Goal: Transaction & Acquisition: Purchase product/service

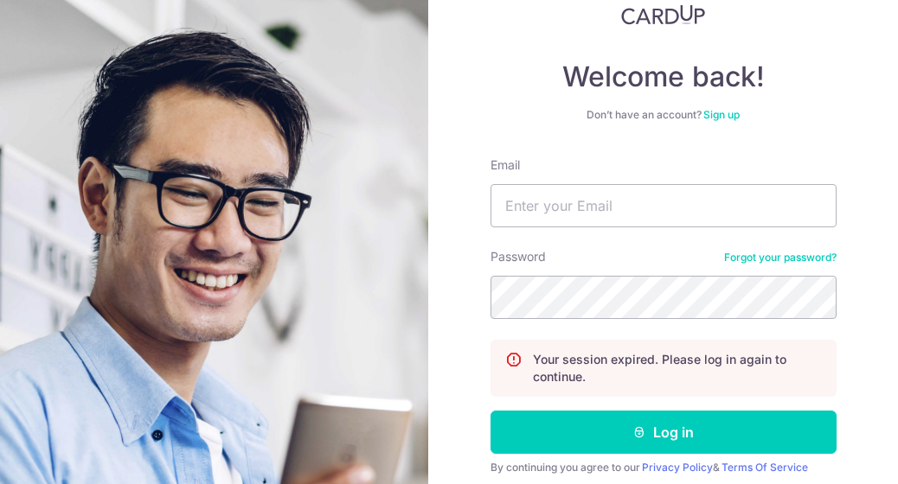
scroll to position [121, 0]
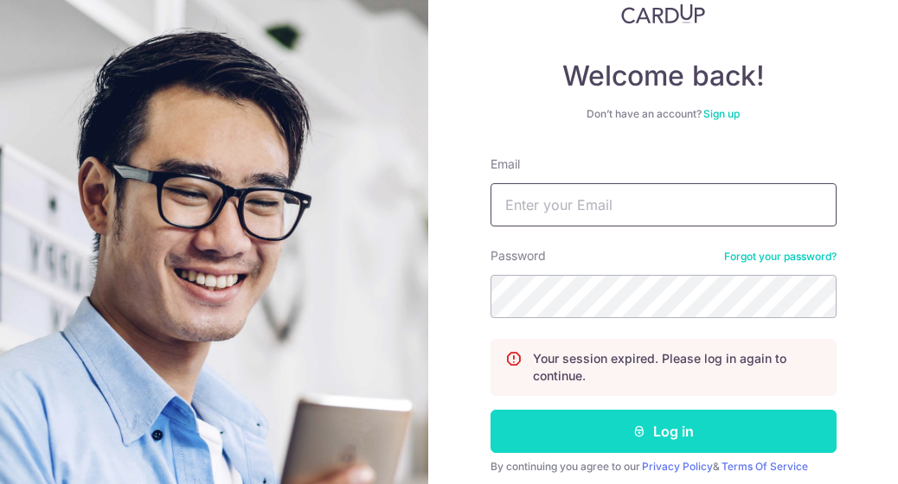
type input "[EMAIL_ADDRESS][DOMAIN_NAME]"
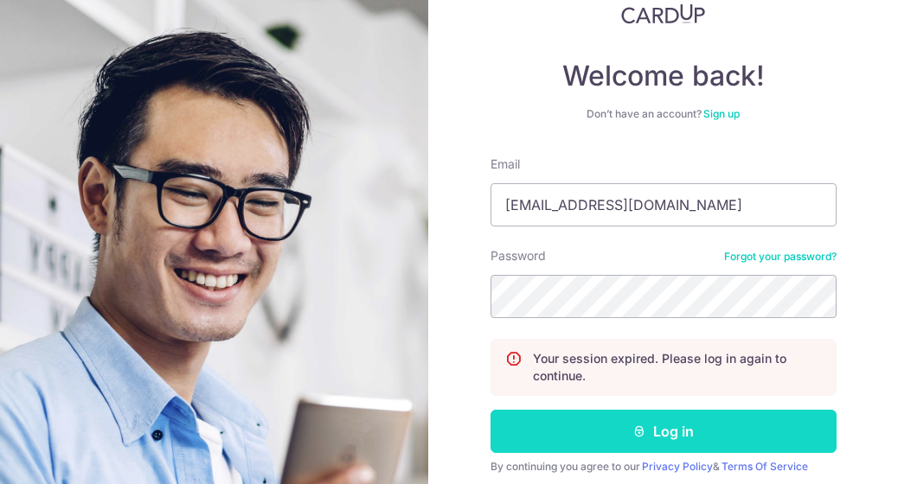
click at [618, 438] on button "Log in" at bounding box center [663, 431] width 346 height 43
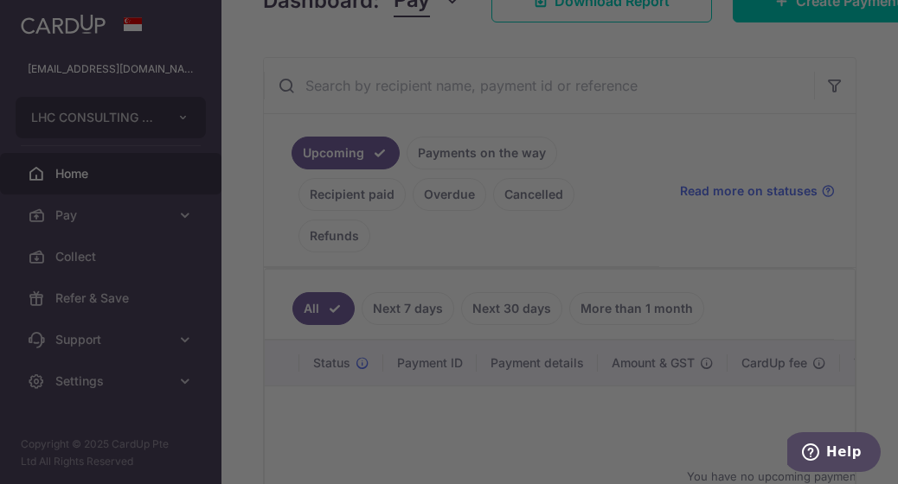
scroll to position [322, 0]
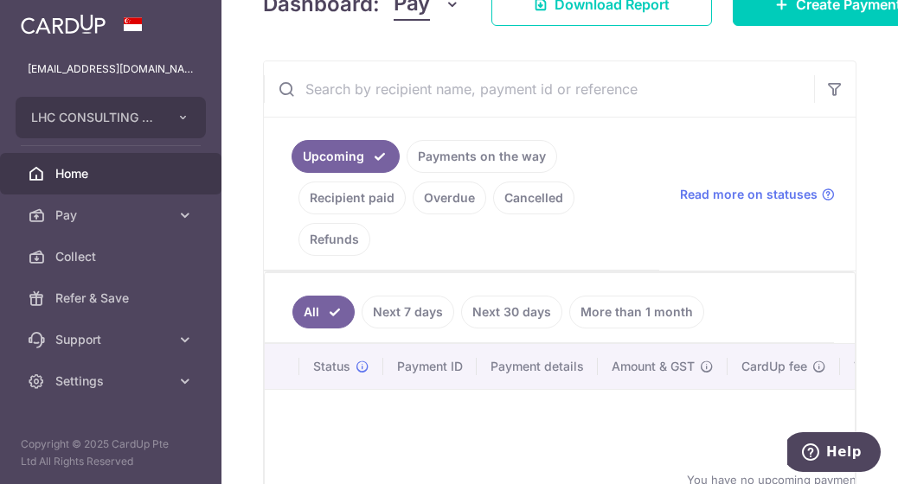
click at [139, 192] on link "Home" at bounding box center [110, 174] width 221 height 42
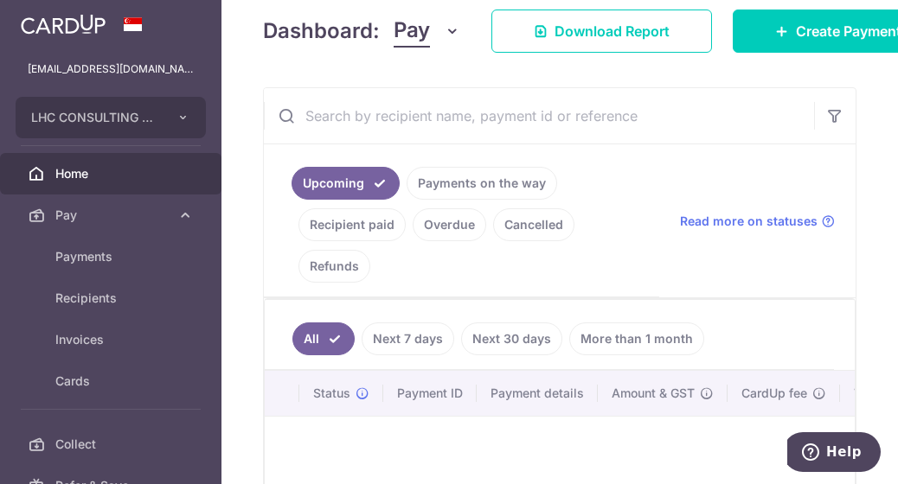
scroll to position [494, 0]
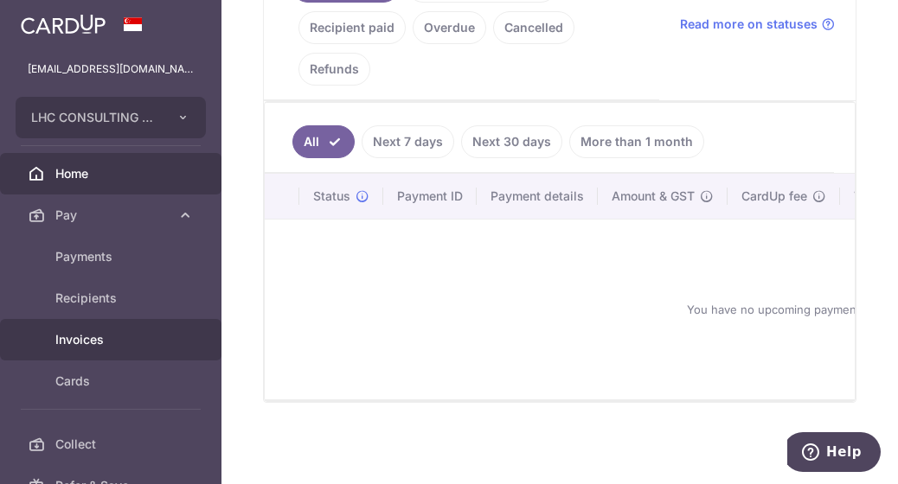
click at [129, 326] on link "Invoices" at bounding box center [110, 340] width 221 height 42
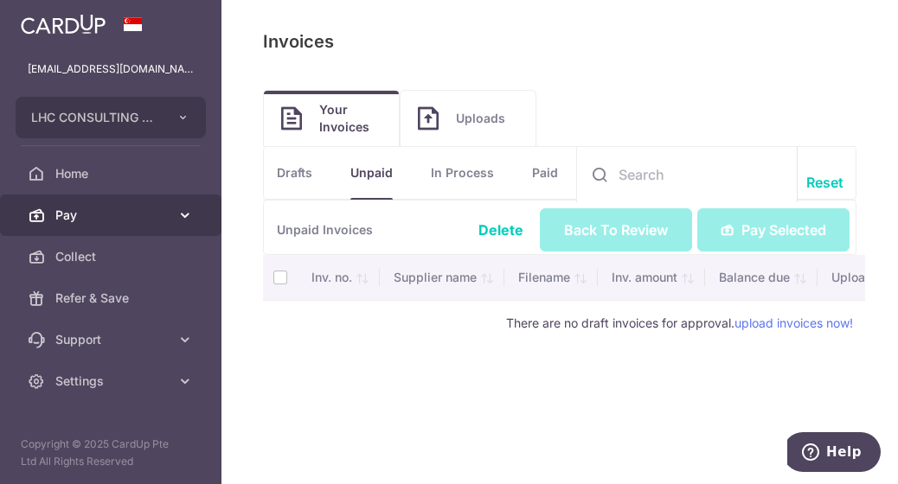
click at [144, 210] on span "Pay" at bounding box center [112, 215] width 114 height 17
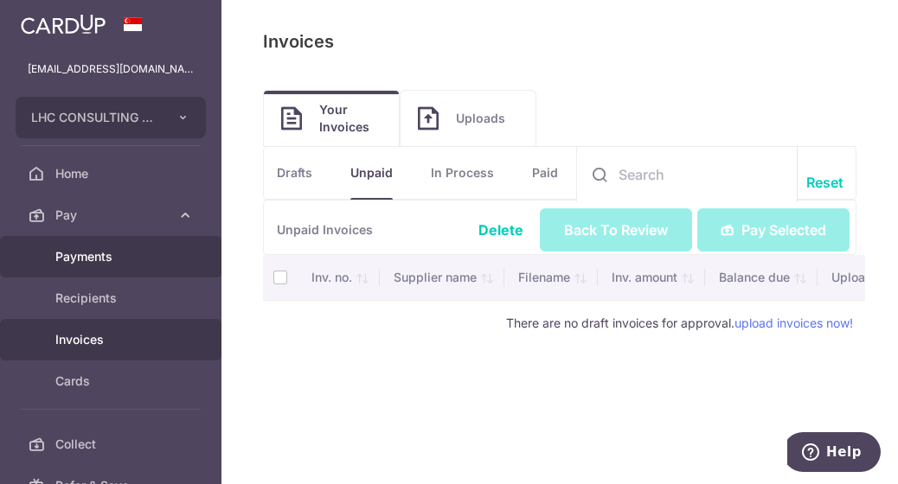
click at [111, 264] on span "Payments" at bounding box center [112, 256] width 114 height 17
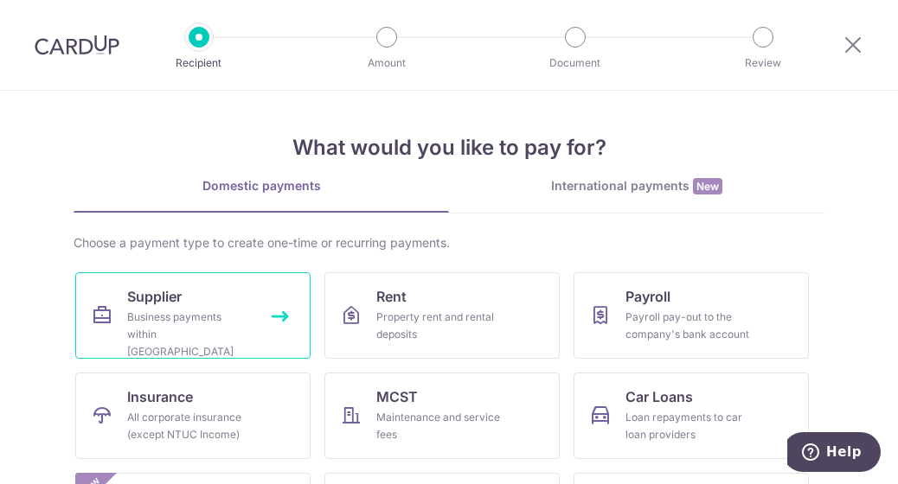
scroll to position [189, 0]
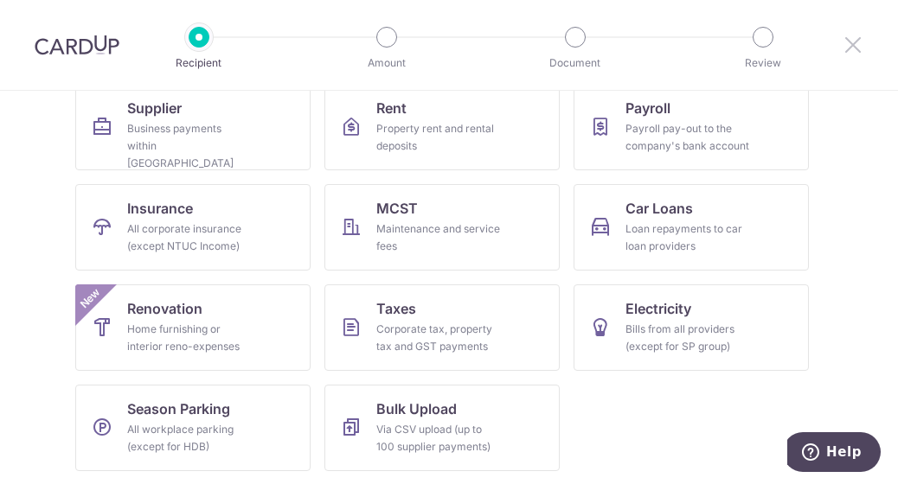
click at [847, 47] on icon at bounding box center [852, 45] width 21 height 22
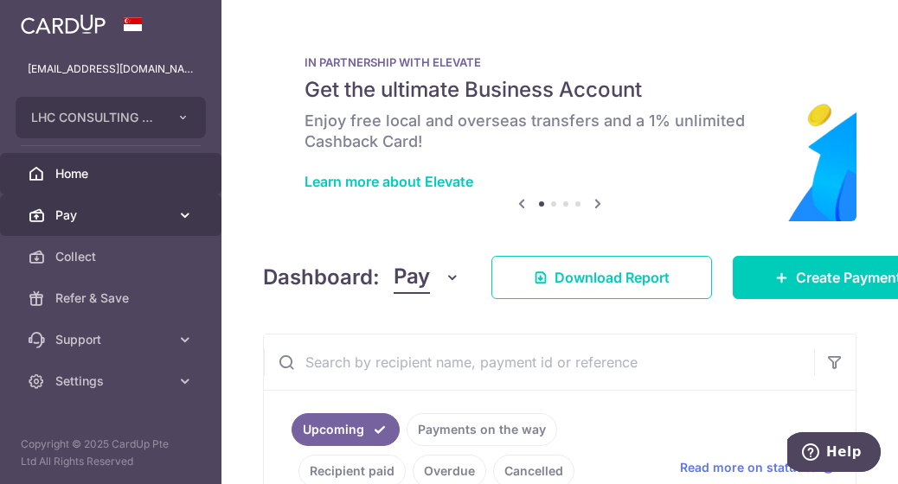
click at [125, 215] on span "Pay" at bounding box center [112, 215] width 114 height 17
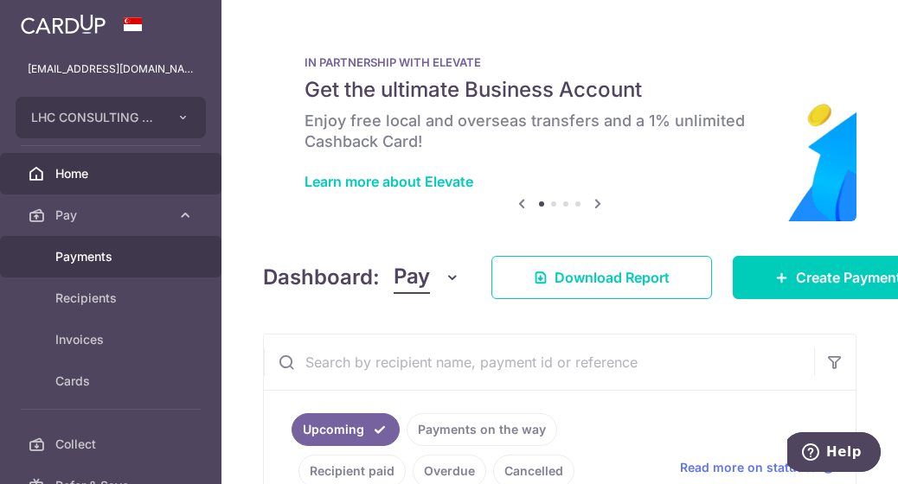
click at [109, 267] on link "Payments" at bounding box center [110, 257] width 221 height 42
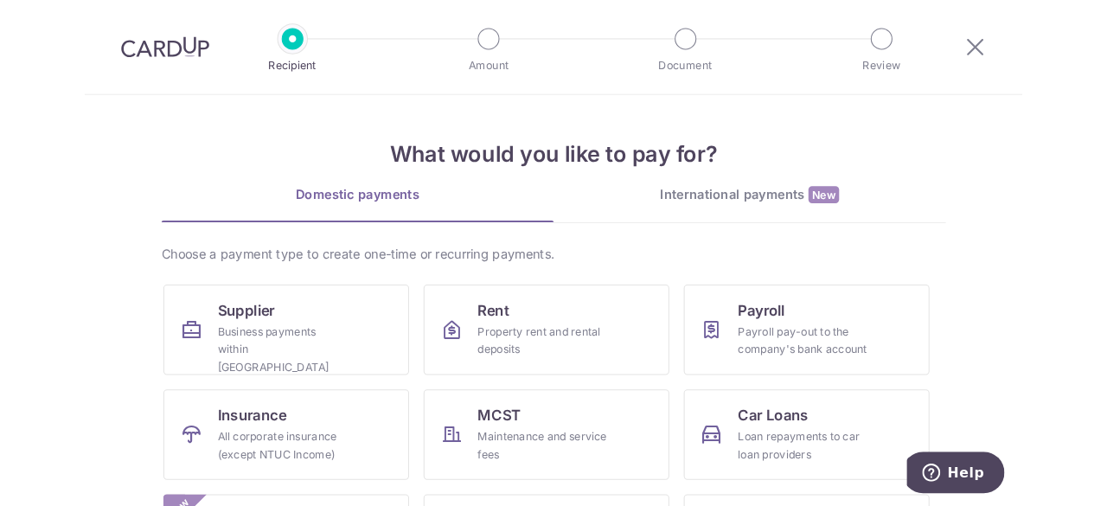
scroll to position [189, 0]
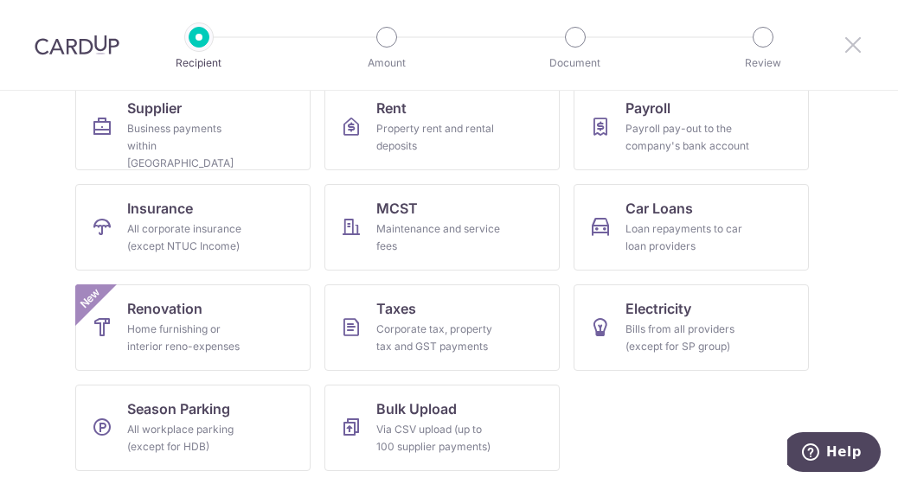
click at [856, 51] on icon at bounding box center [852, 45] width 21 height 22
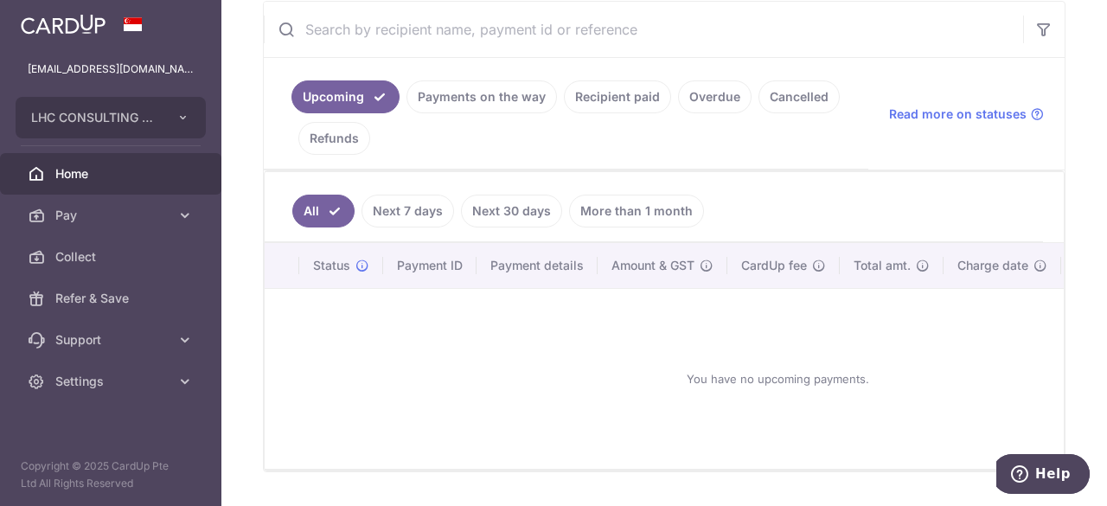
scroll to position [334, 0]
click at [644, 80] on link "Recipient paid" at bounding box center [617, 96] width 107 height 33
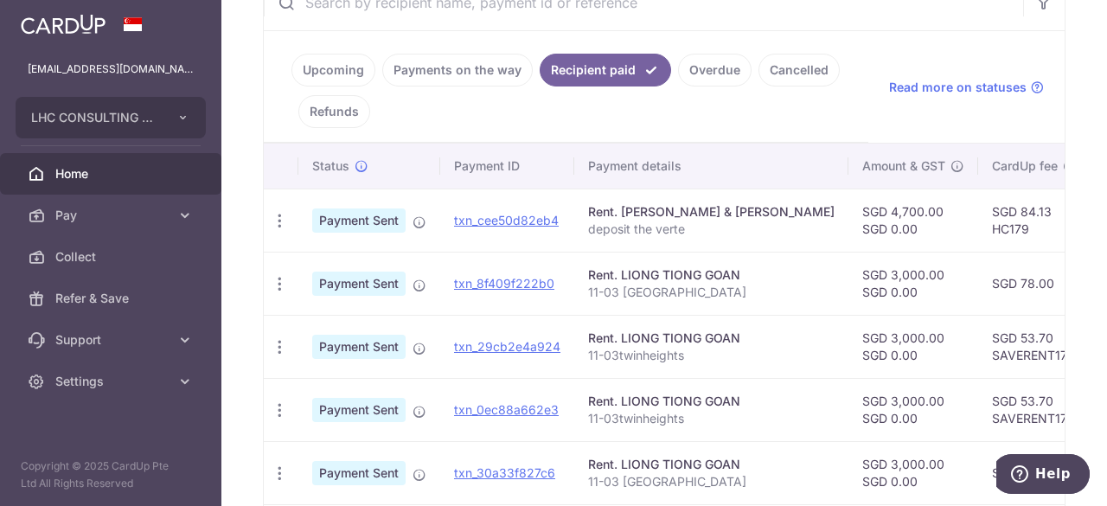
scroll to position [368, 0]
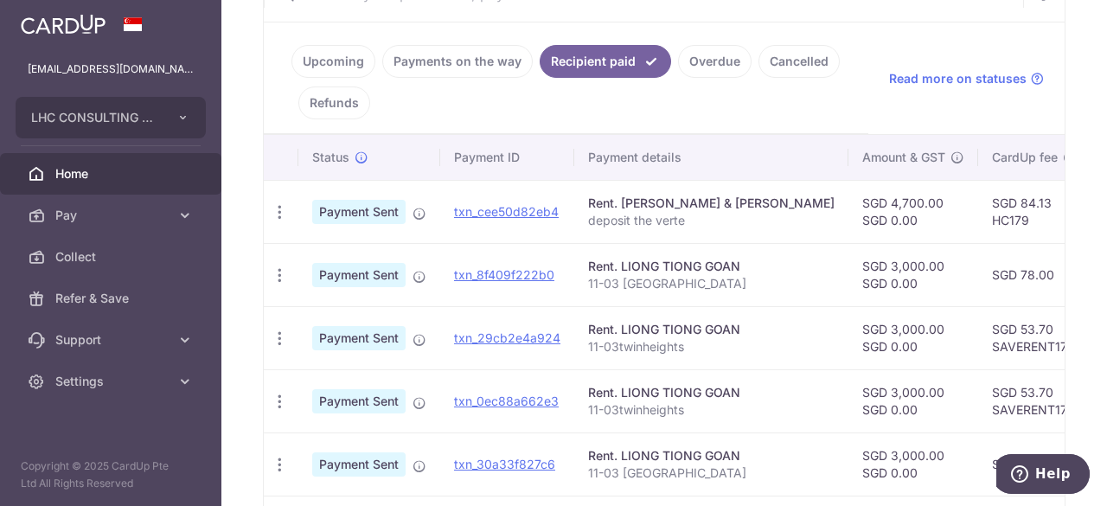
click at [441, 62] on link "Payments on the way" at bounding box center [457, 61] width 151 height 33
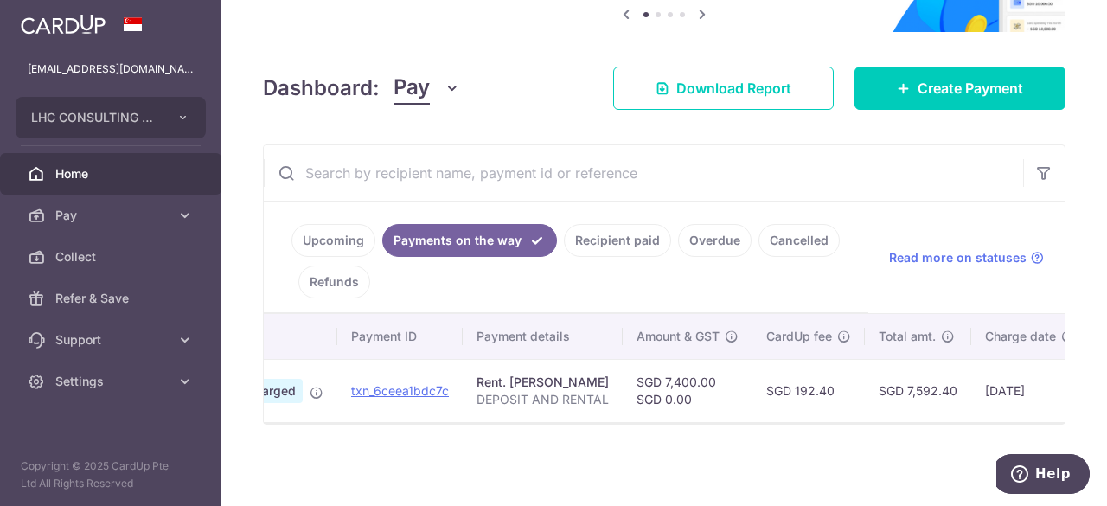
scroll to position [0, 0]
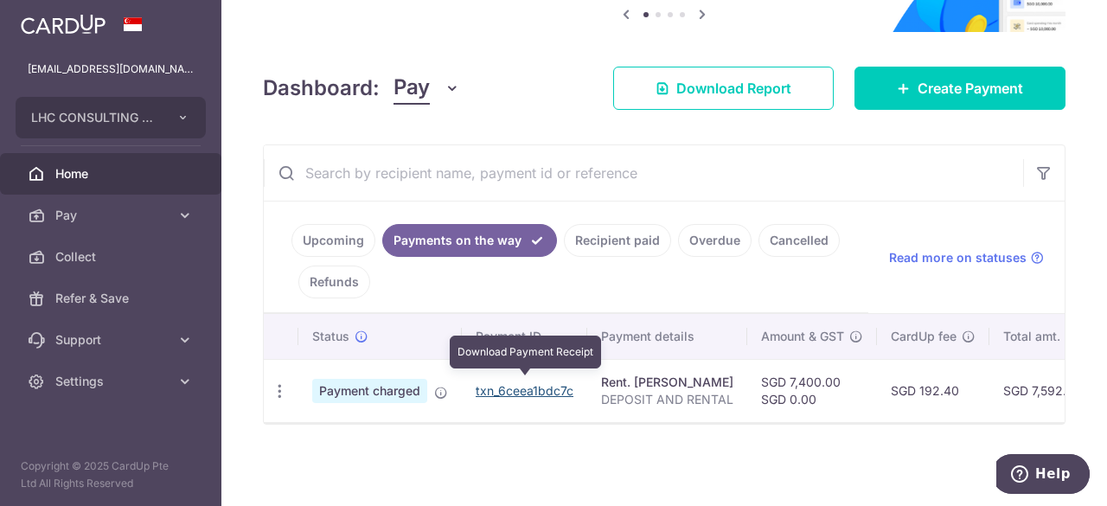
click at [565, 385] on link "txn_6ceea1bdc7c" at bounding box center [525, 390] width 98 height 15
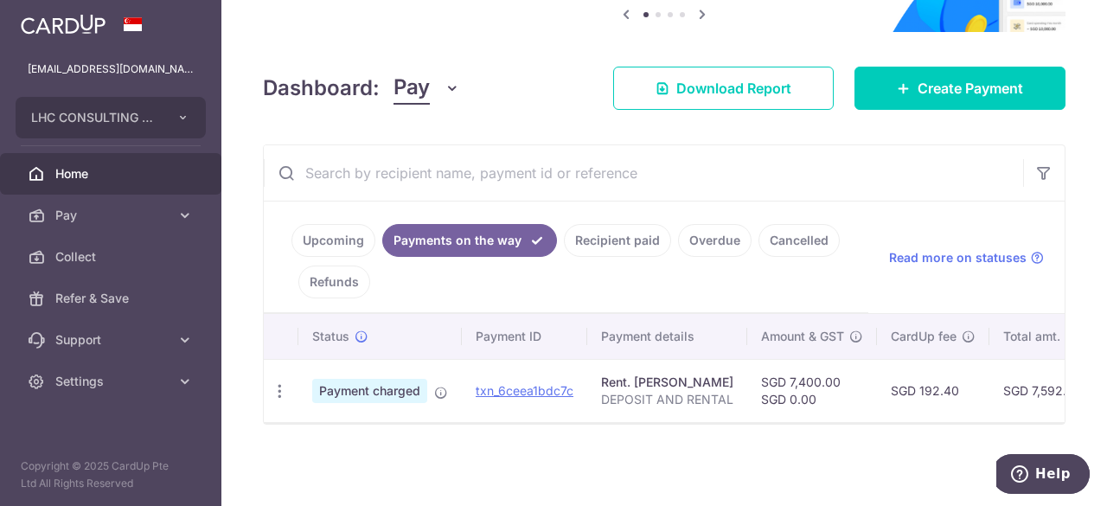
click at [334, 242] on link "Upcoming" at bounding box center [333, 240] width 84 height 33
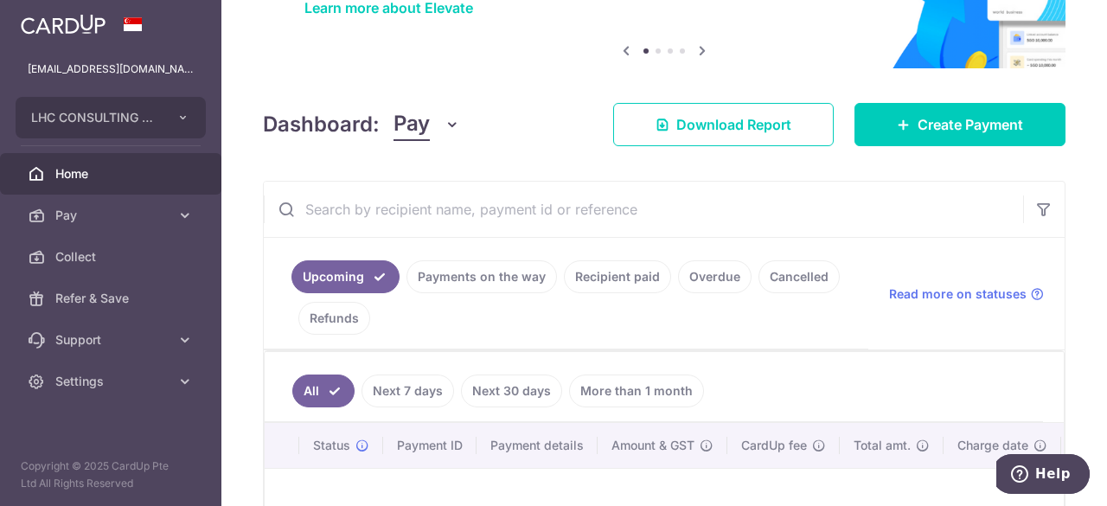
scroll to position [172, 0]
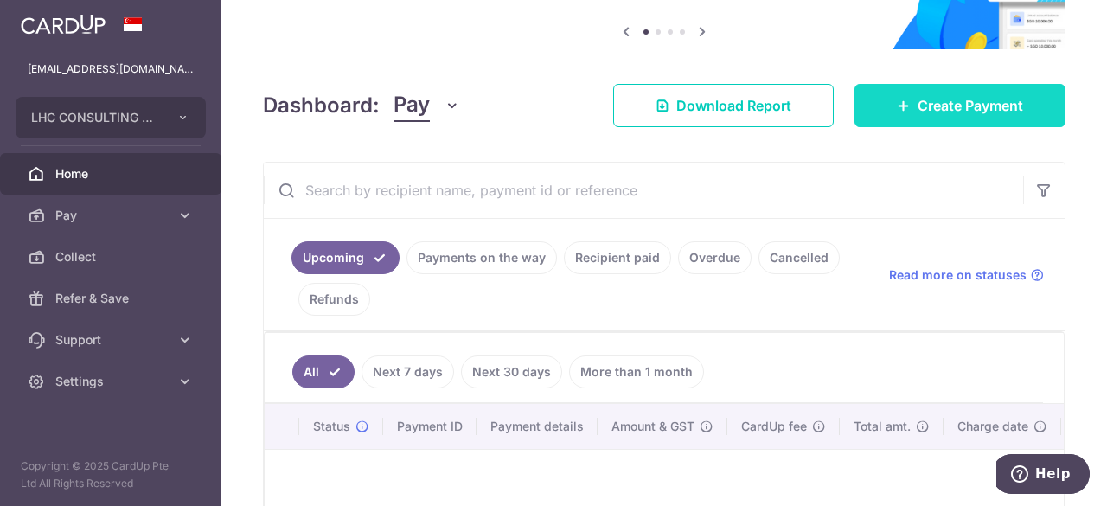
click at [872, 89] on link "Create Payment" at bounding box center [960, 105] width 211 height 43
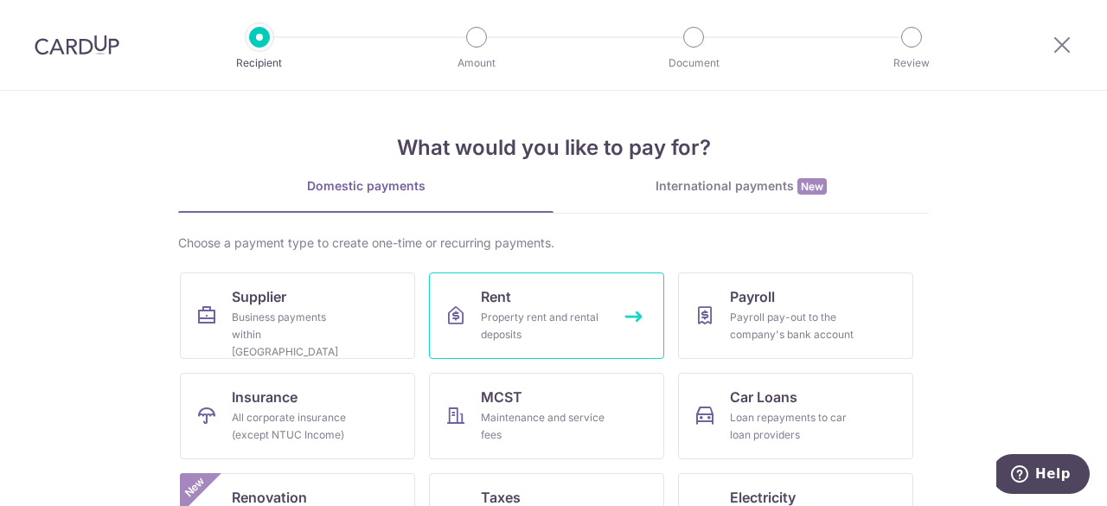
click at [467, 291] on link "Rent Property rent and rental deposits" at bounding box center [546, 315] width 235 height 86
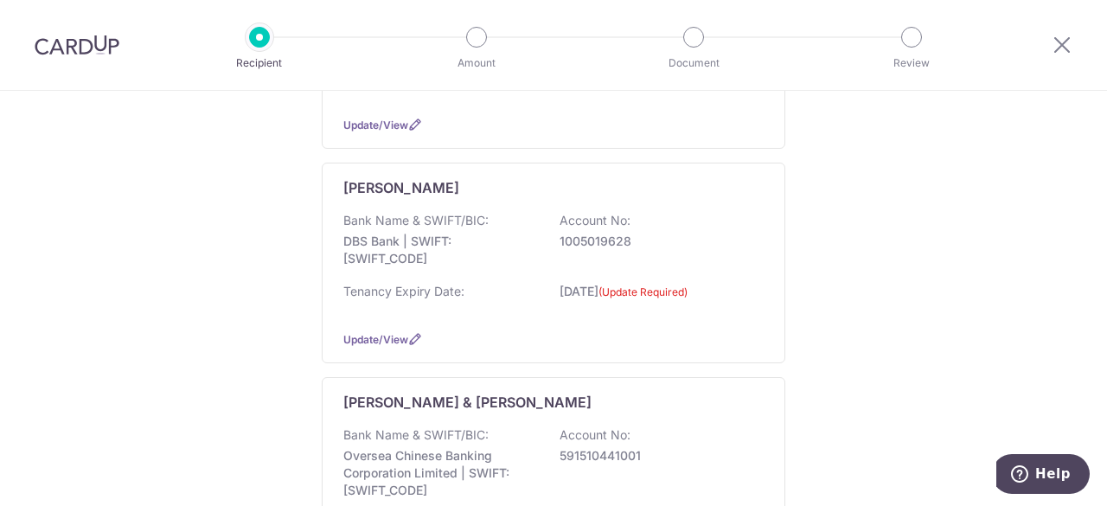
scroll to position [1015, 0]
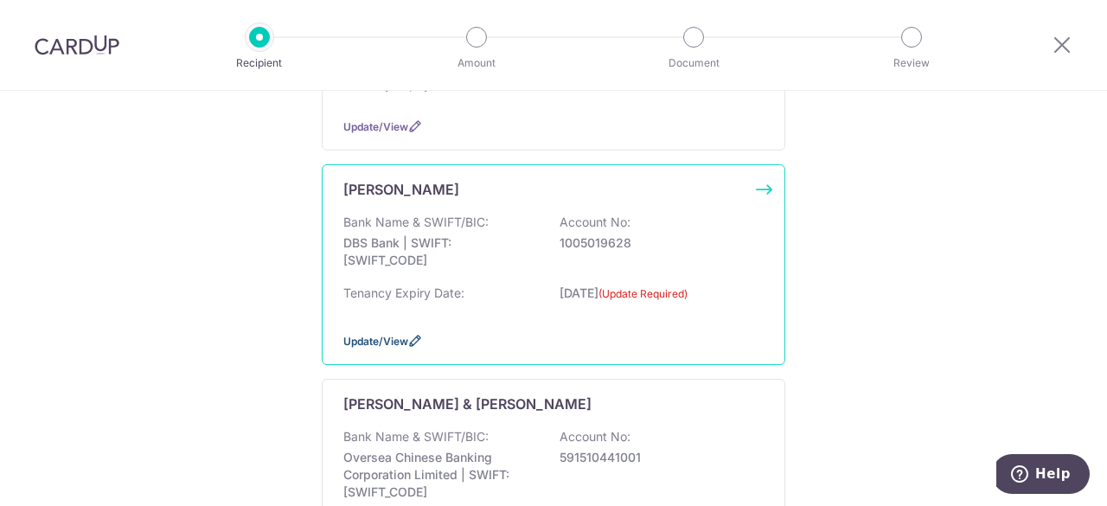
click at [390, 335] on span "Update/View" at bounding box center [375, 341] width 65 height 13
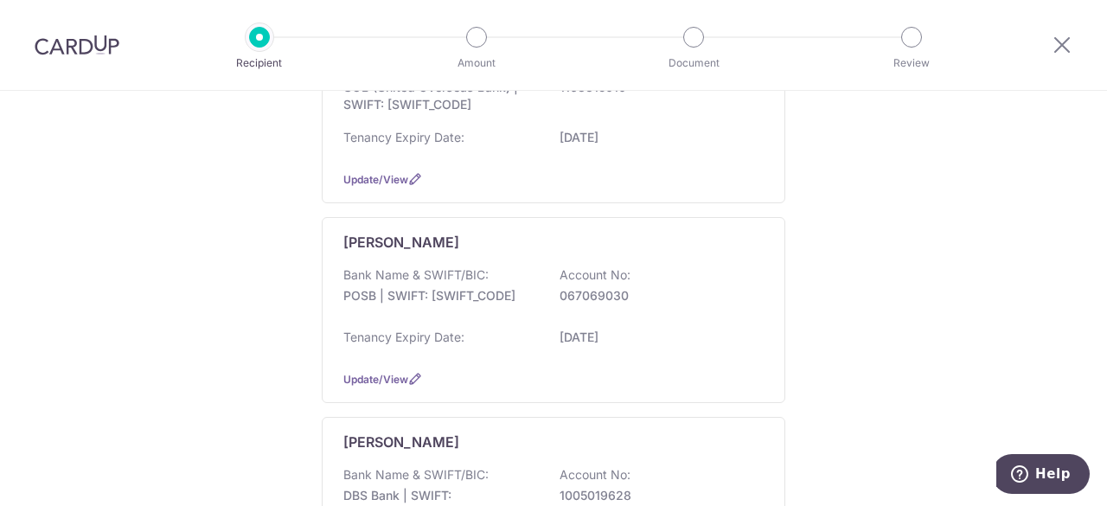
scroll to position [750, 0]
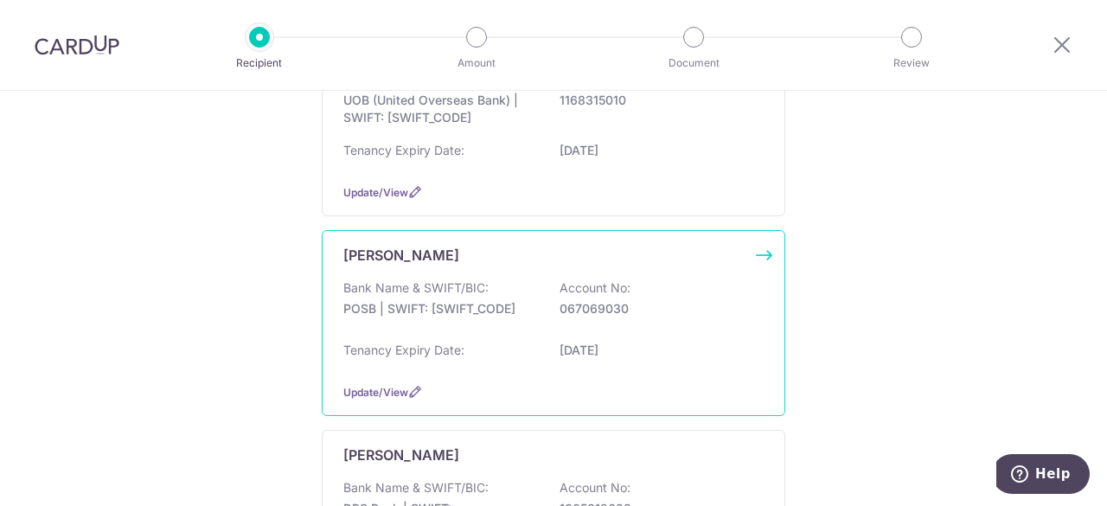
click at [625, 279] on p "Account No:" at bounding box center [595, 287] width 71 height 17
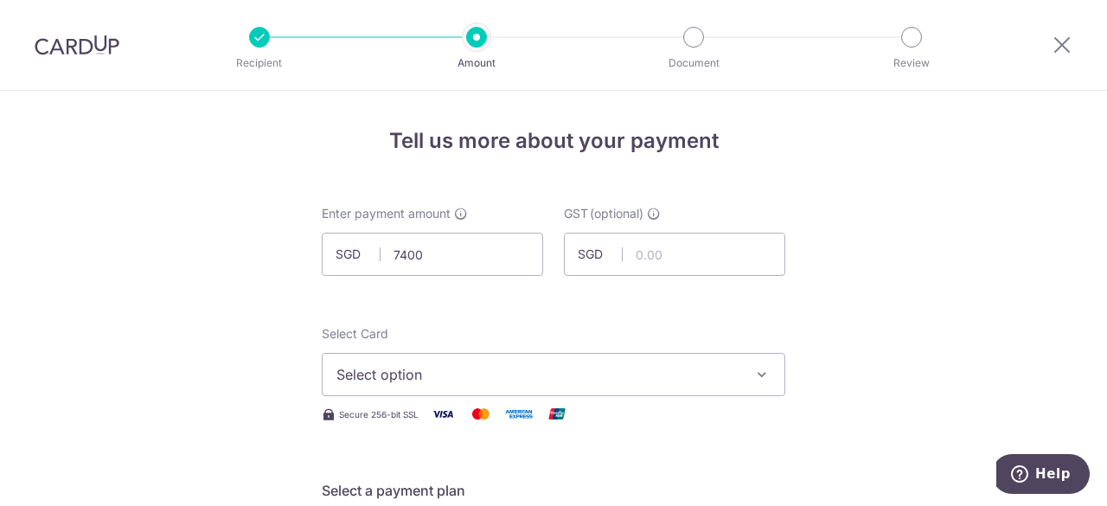
type input "7,400.00"
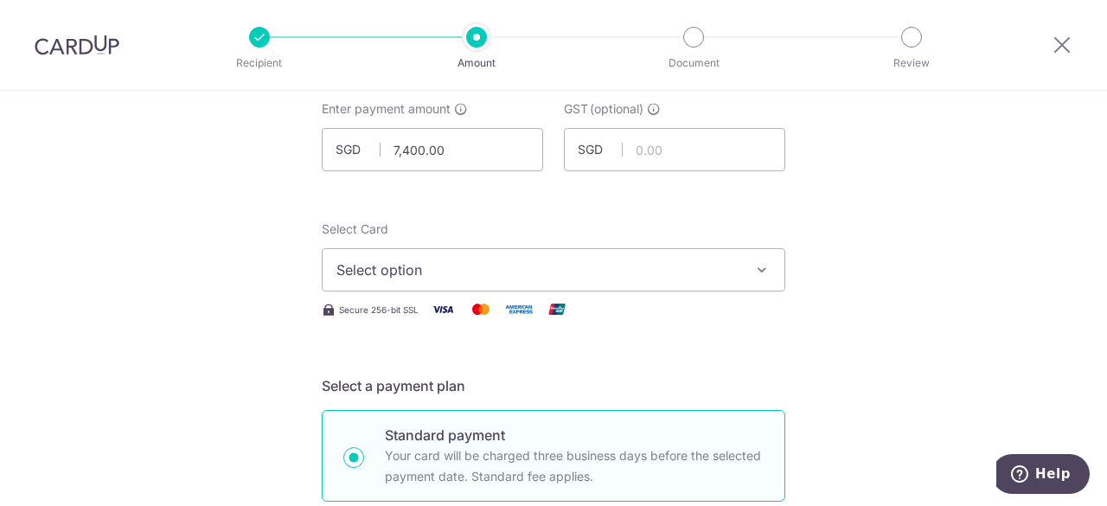
scroll to position [106, 0]
click at [541, 266] on span "Select option" at bounding box center [537, 269] width 403 height 21
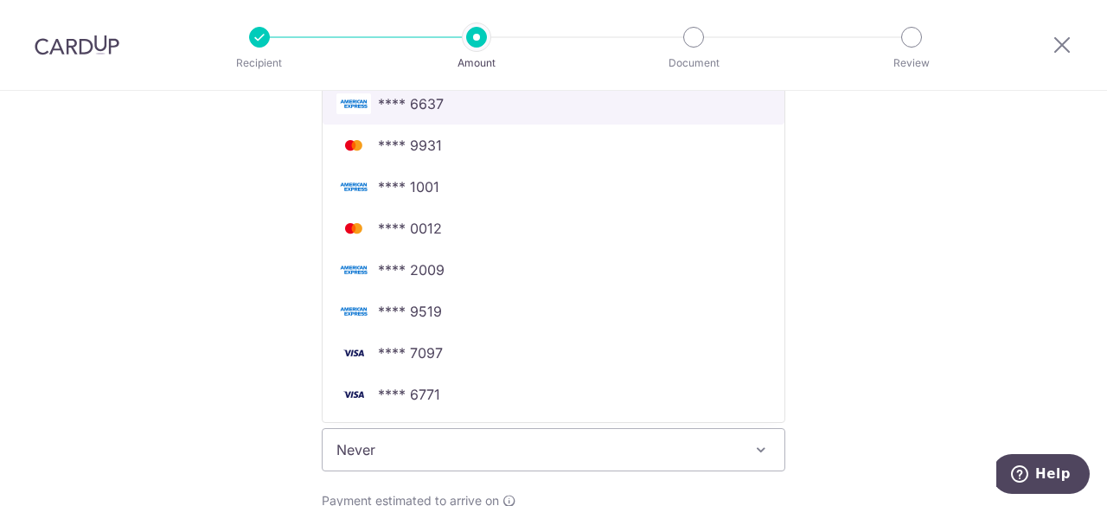
scroll to position [397, 0]
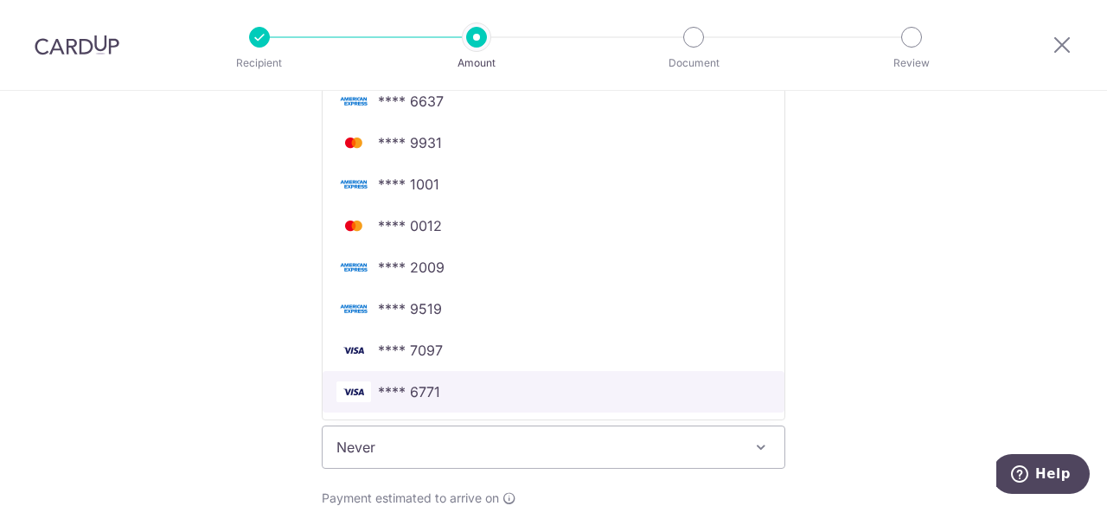
click at [529, 383] on span "**** 6771" at bounding box center [553, 391] width 434 height 21
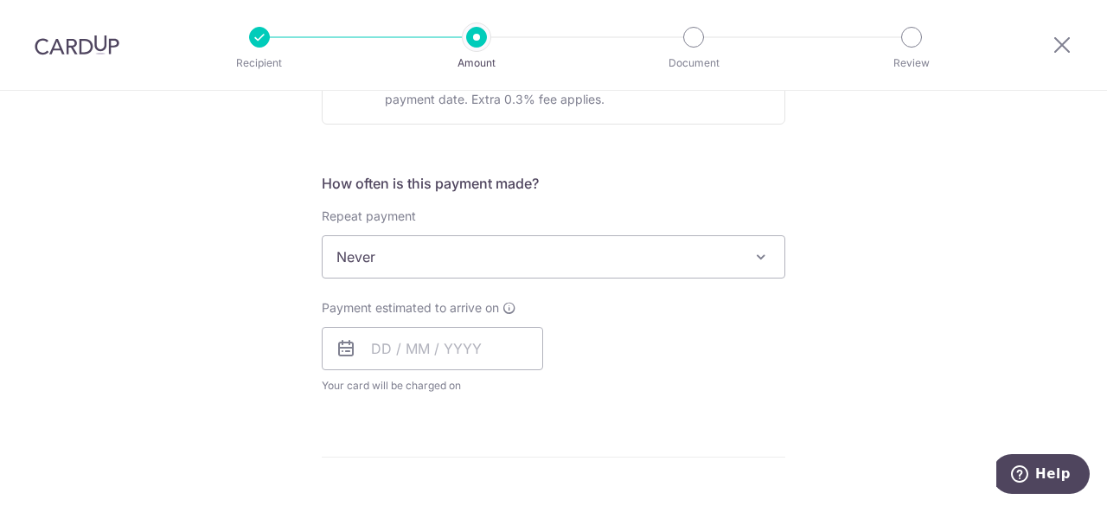
scroll to position [588, 0]
click at [458, 338] on input "text" at bounding box center [432, 347] width 221 height 43
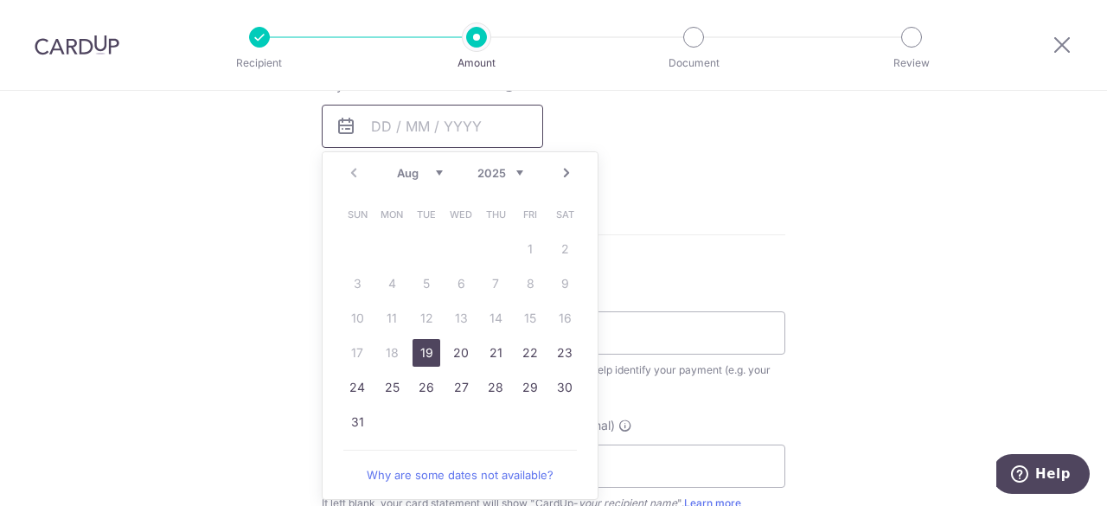
scroll to position [811, 0]
drag, startPoint x: 416, startPoint y: 352, endPoint x: 448, endPoint y: 364, distance: 34.2
click at [448, 364] on td "20" at bounding box center [461, 351] width 35 height 35
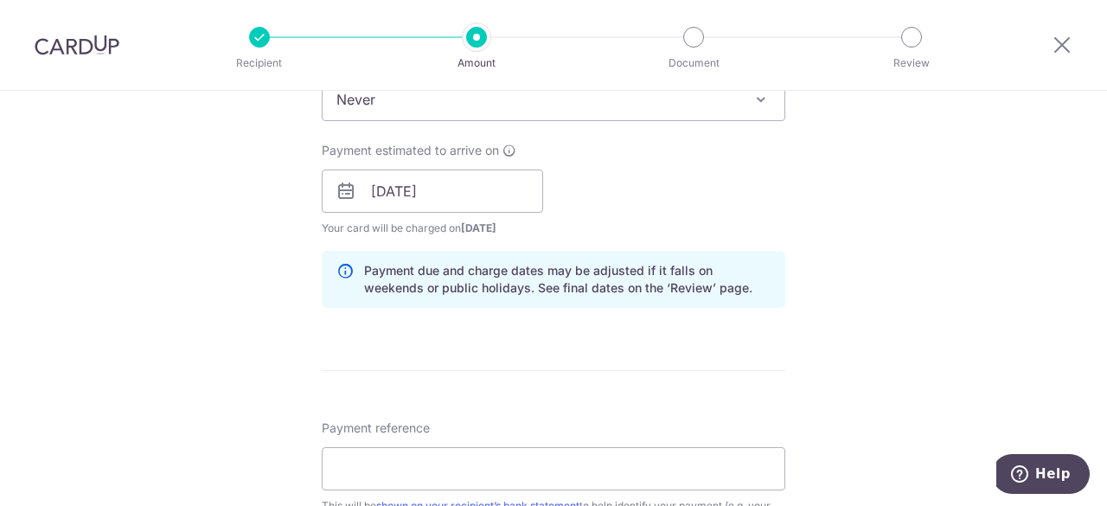
scroll to position [744, 0]
click at [412, 191] on input "20/08/2025" at bounding box center [432, 191] width 221 height 43
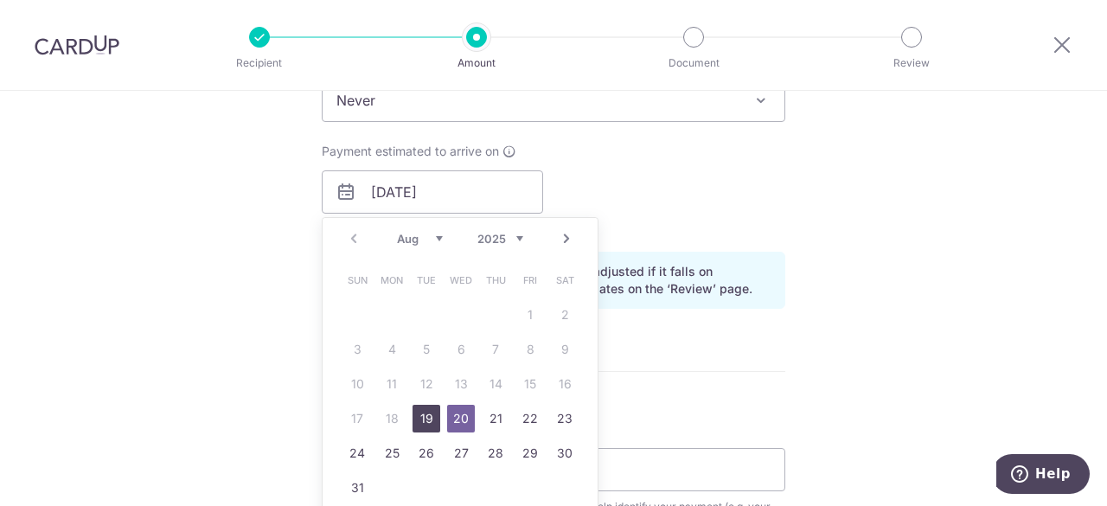
click at [419, 416] on link "19" at bounding box center [427, 419] width 28 height 28
type input "19/08/2025"
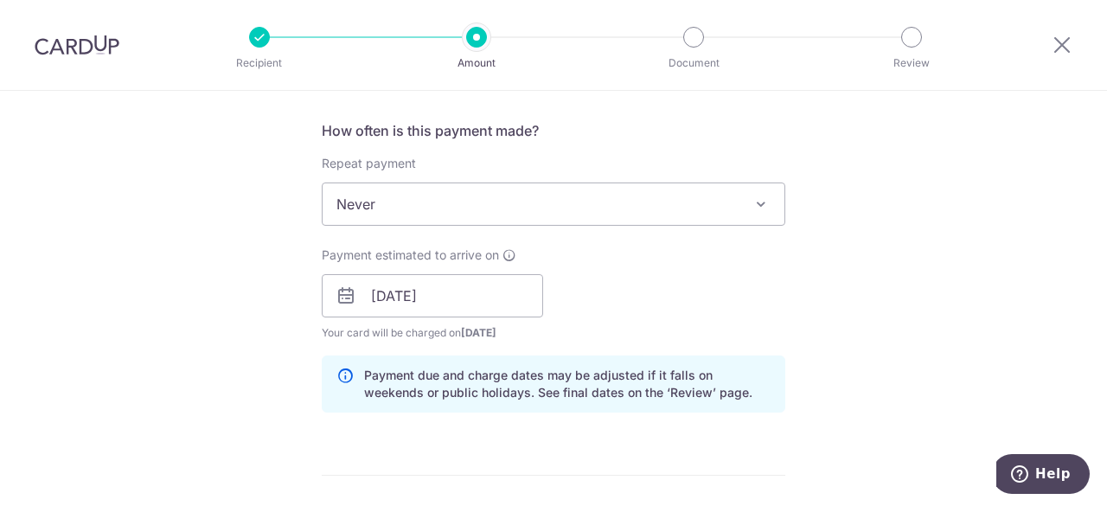
scroll to position [499, 0]
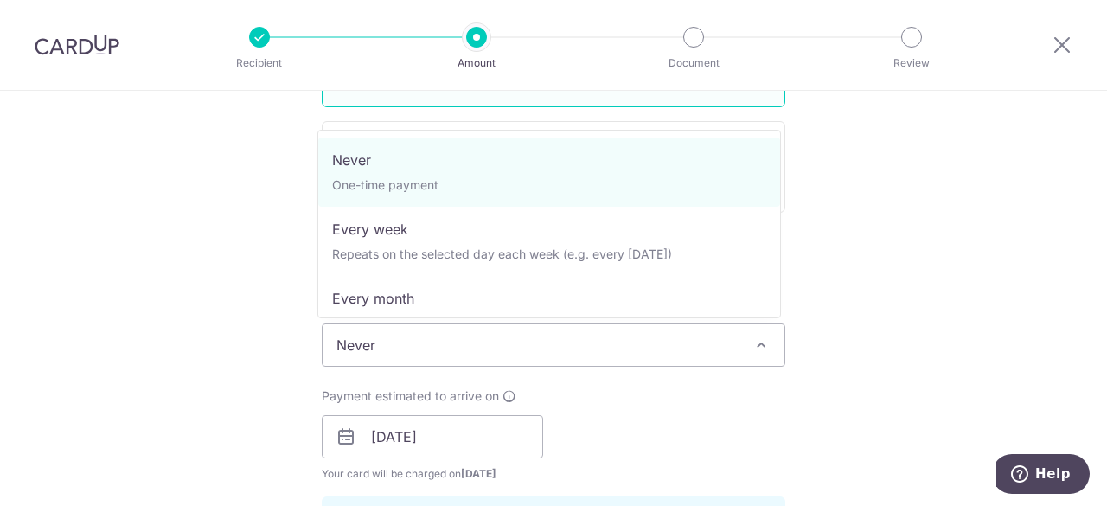
click at [474, 354] on span "Never" at bounding box center [554, 345] width 462 height 42
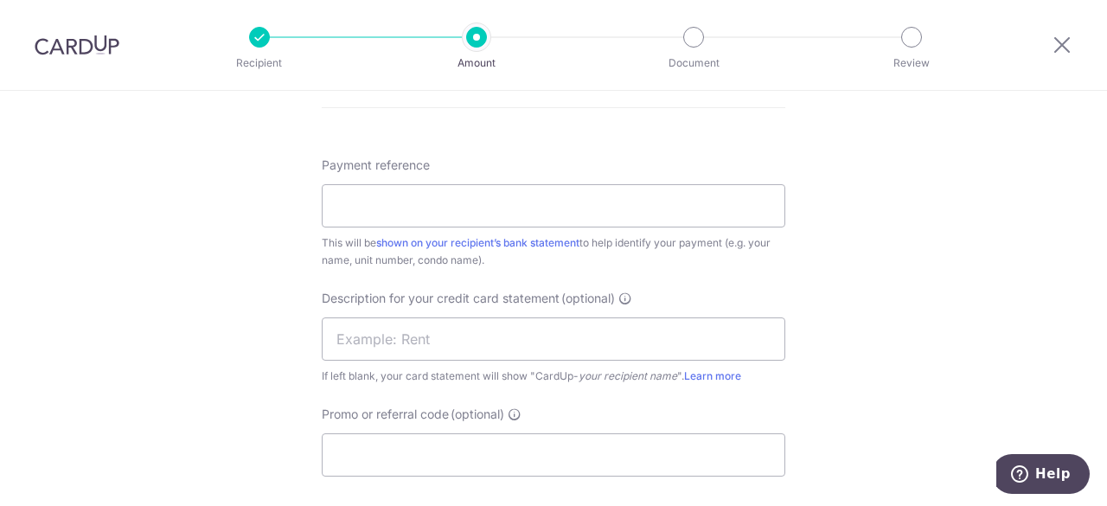
scroll to position [1010, 0]
click at [418, 343] on input "text" at bounding box center [554, 336] width 464 height 43
type input "DEPOSIT N RENTA"
click at [509, 445] on input "Promo or referral code (optional)" at bounding box center [554, 452] width 464 height 43
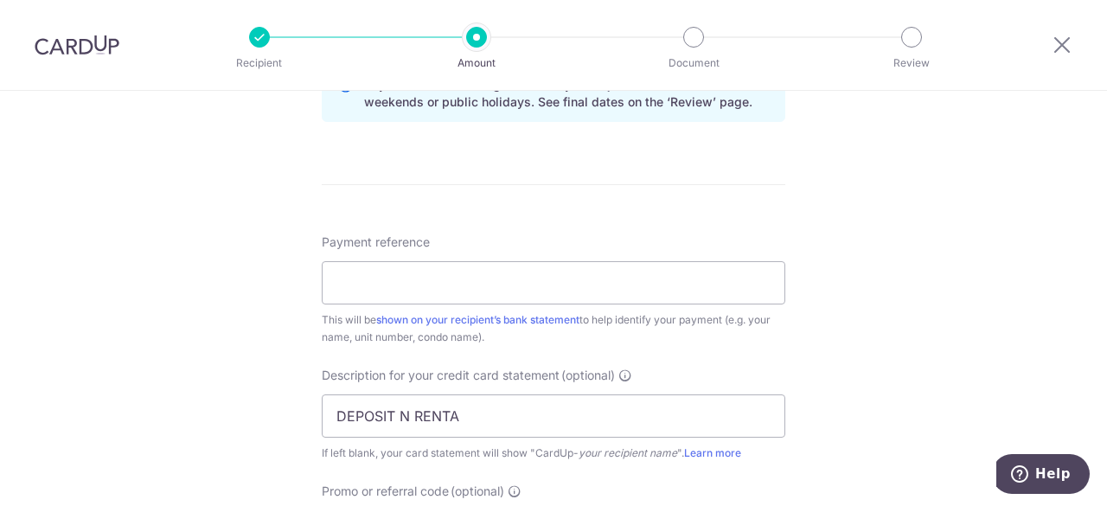
scroll to position [932, 0]
type input "HC179"
click at [446, 280] on input "Payment reference" at bounding box center [554, 281] width 464 height 43
type input "DEPOSIT AND RENTAL"
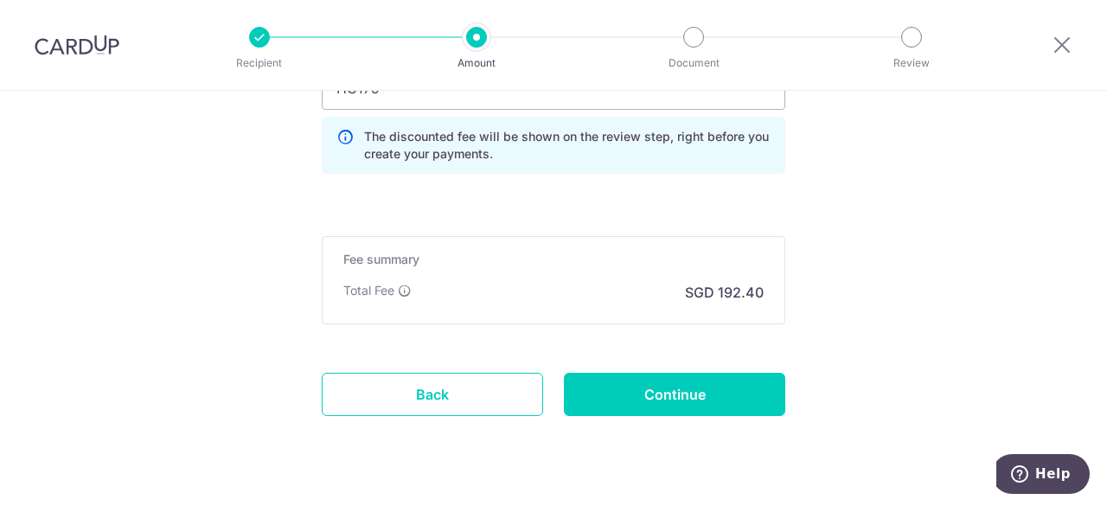
scroll to position [1375, 0]
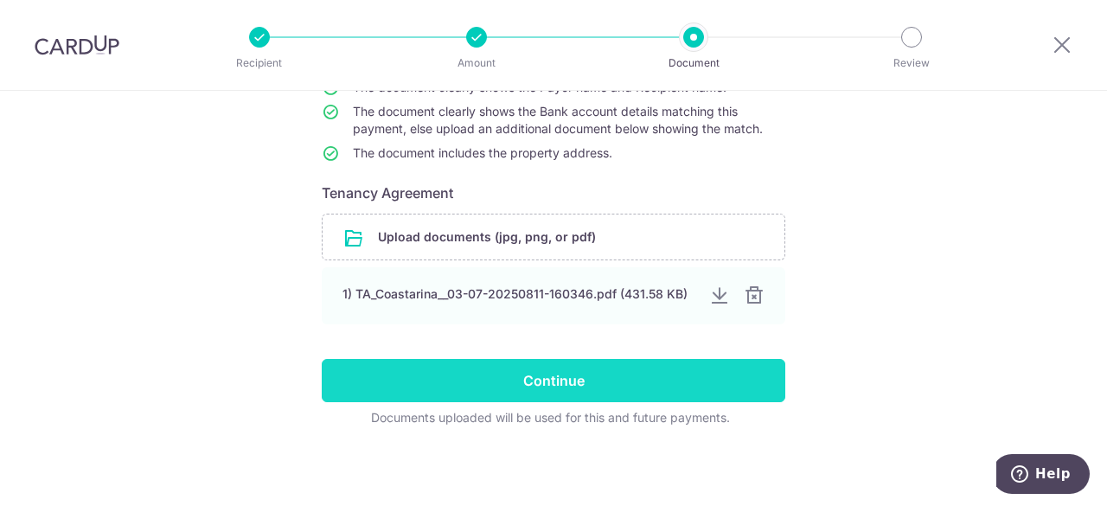
click at [631, 369] on input "Continue" at bounding box center [554, 380] width 464 height 43
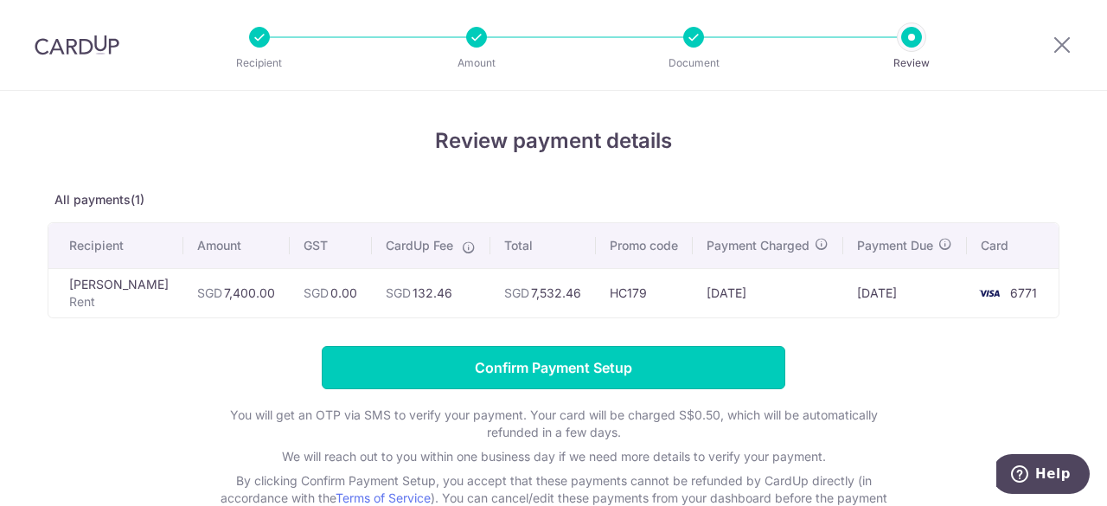
click at [631, 369] on input "Confirm Payment Setup" at bounding box center [554, 367] width 464 height 43
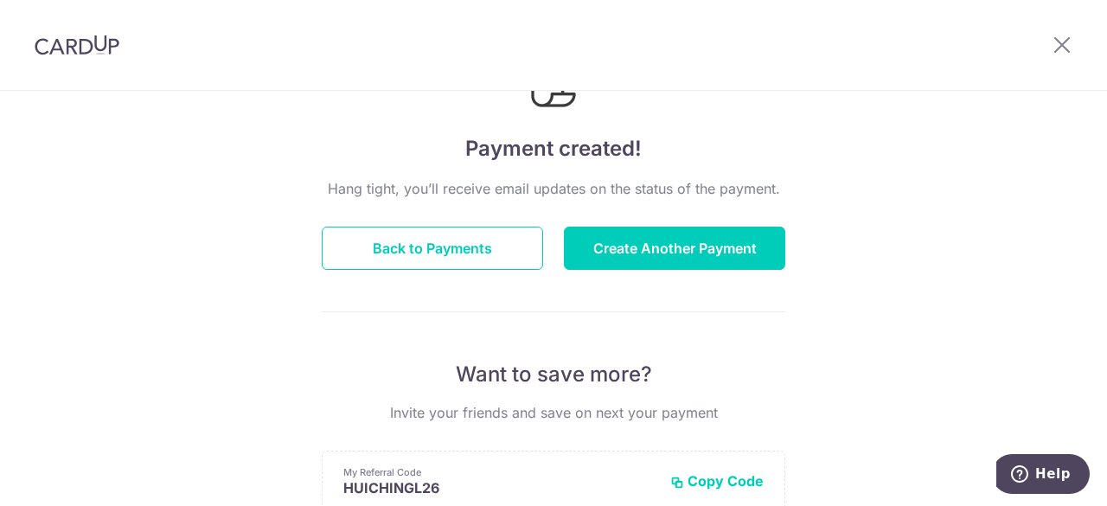
scroll to position [86, 0]
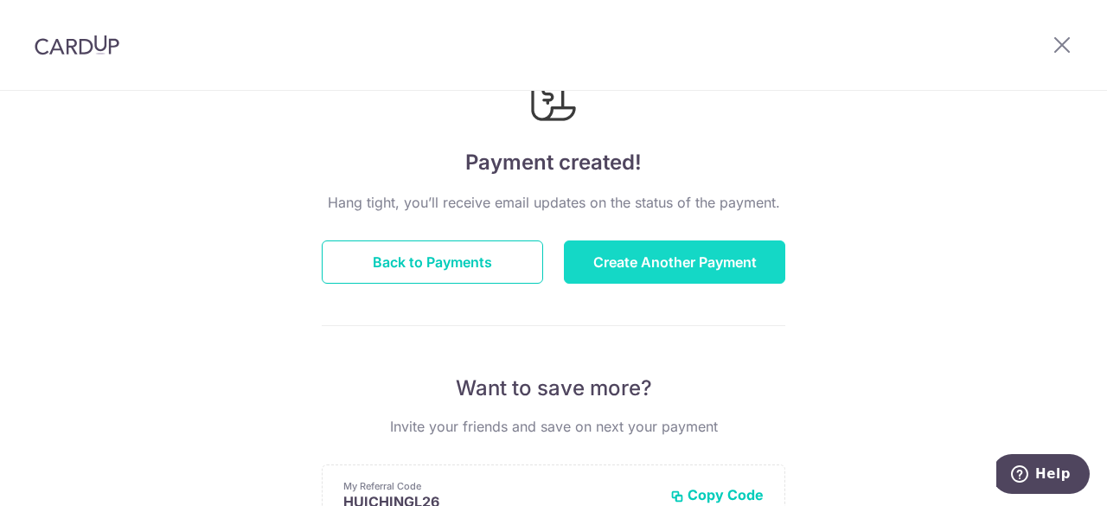
click at [590, 260] on button "Create Another Payment" at bounding box center [674, 261] width 221 height 43
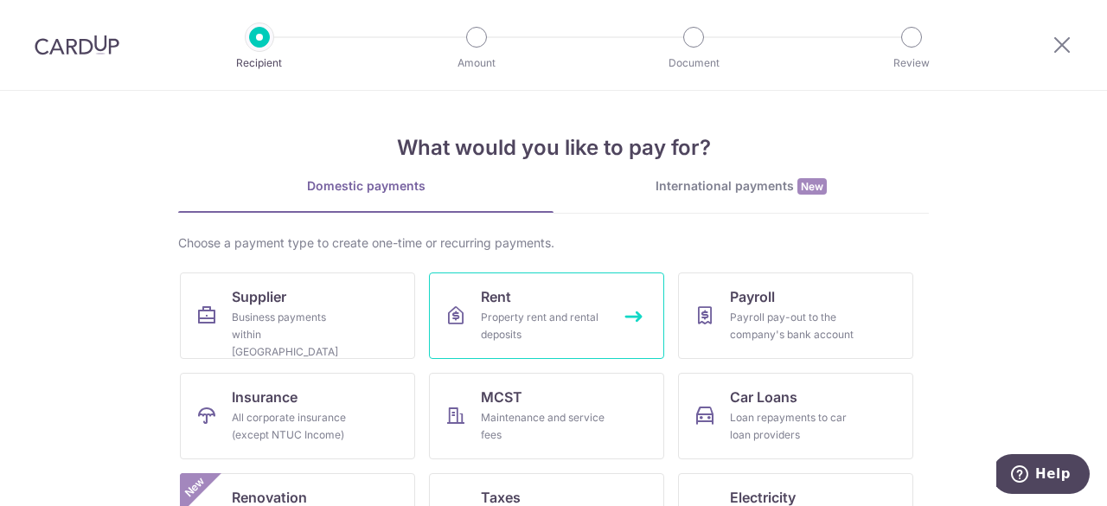
click at [513, 309] on div "Property rent and rental deposits" at bounding box center [543, 326] width 125 height 35
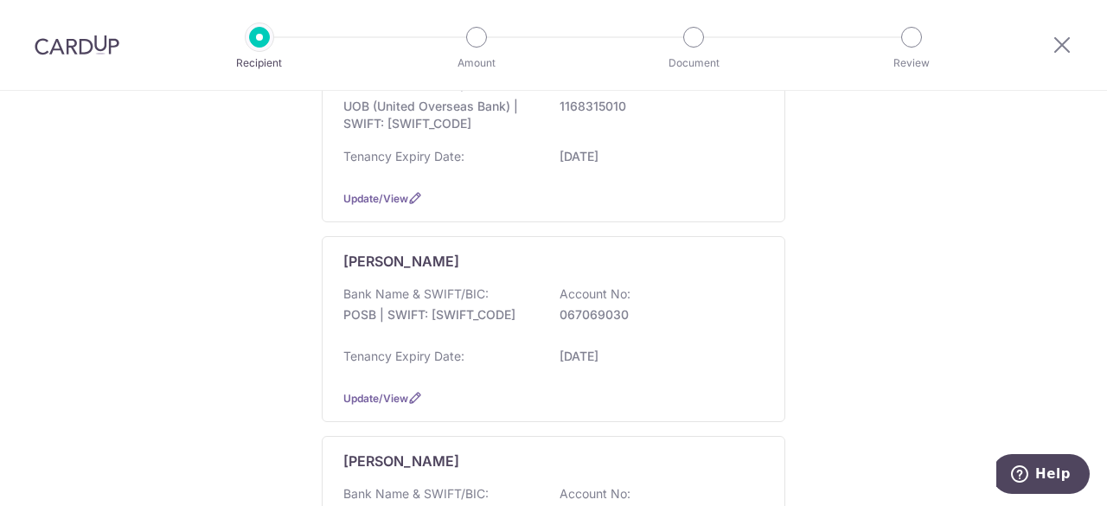
scroll to position [745, 0]
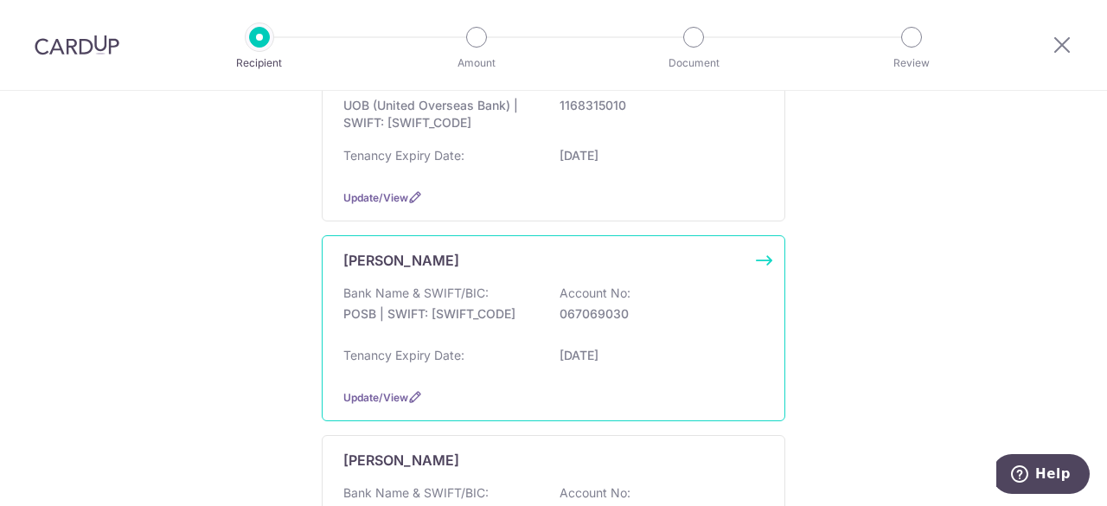
click at [508, 311] on p "POSB | SWIFT: [SWIFT_CODE]" at bounding box center [440, 313] width 194 height 17
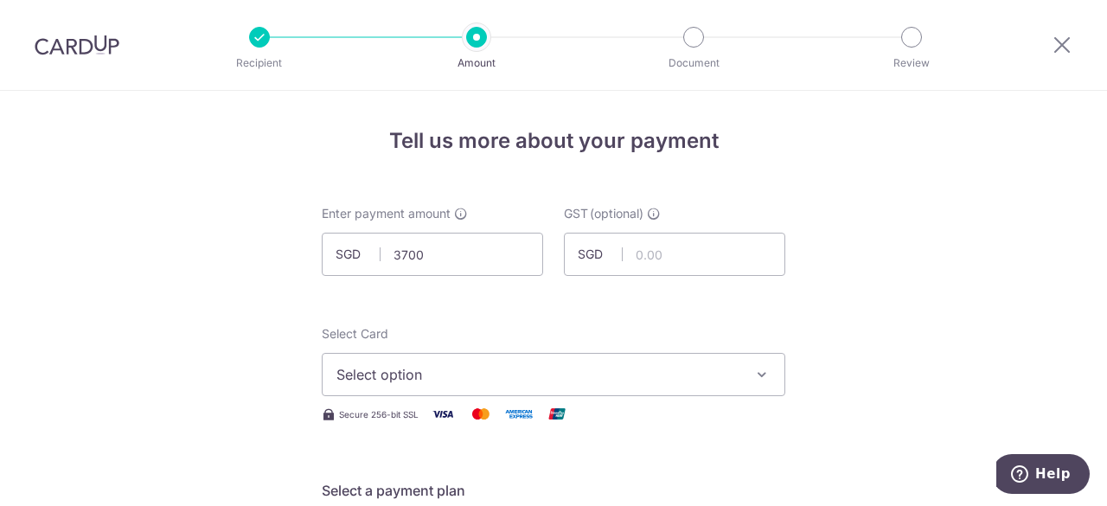
type input "3,700.00"
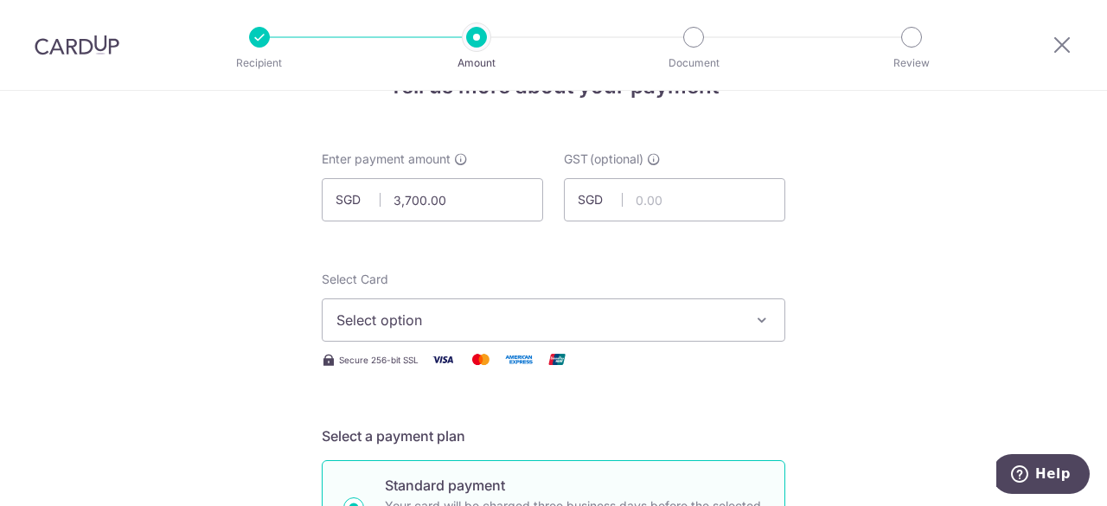
click at [614, 320] on span "Select option" at bounding box center [537, 320] width 403 height 21
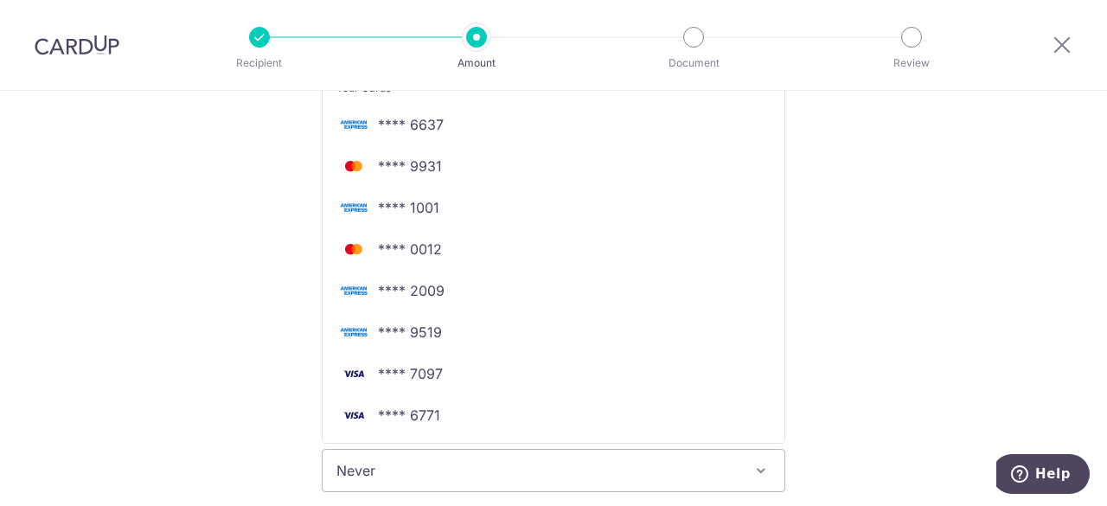
scroll to position [376, 0]
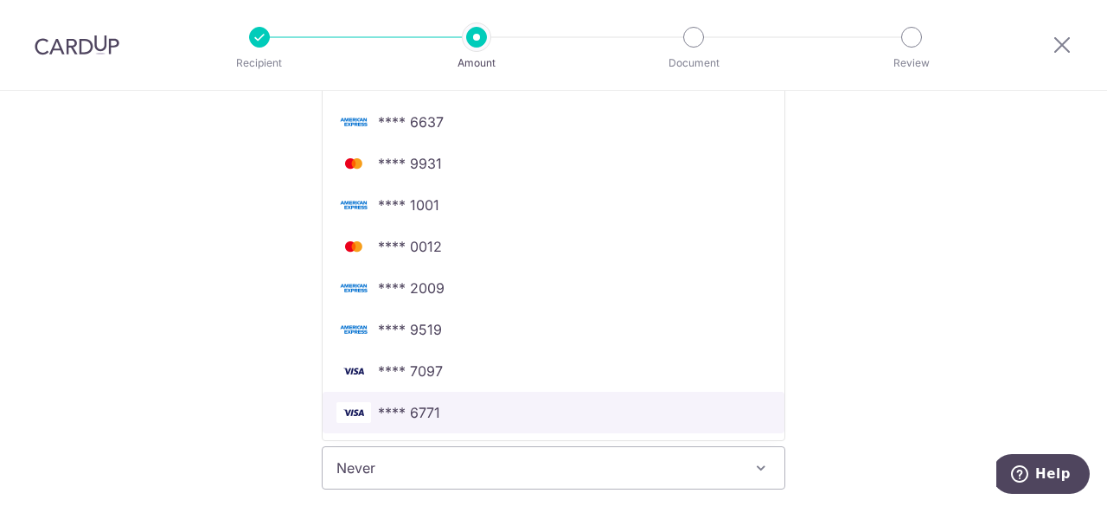
click at [557, 402] on span "**** 6771" at bounding box center [553, 412] width 434 height 21
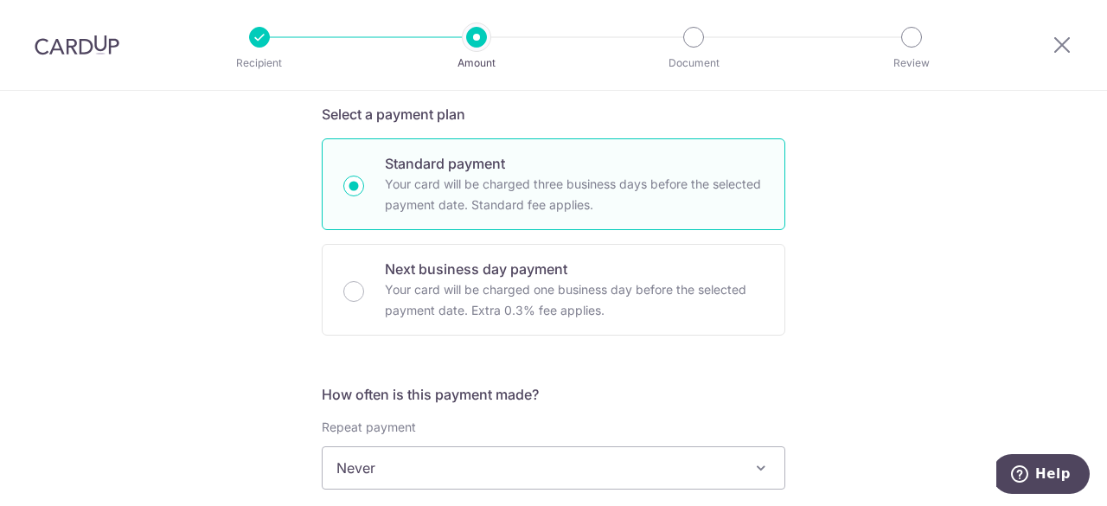
scroll to position [472, 0]
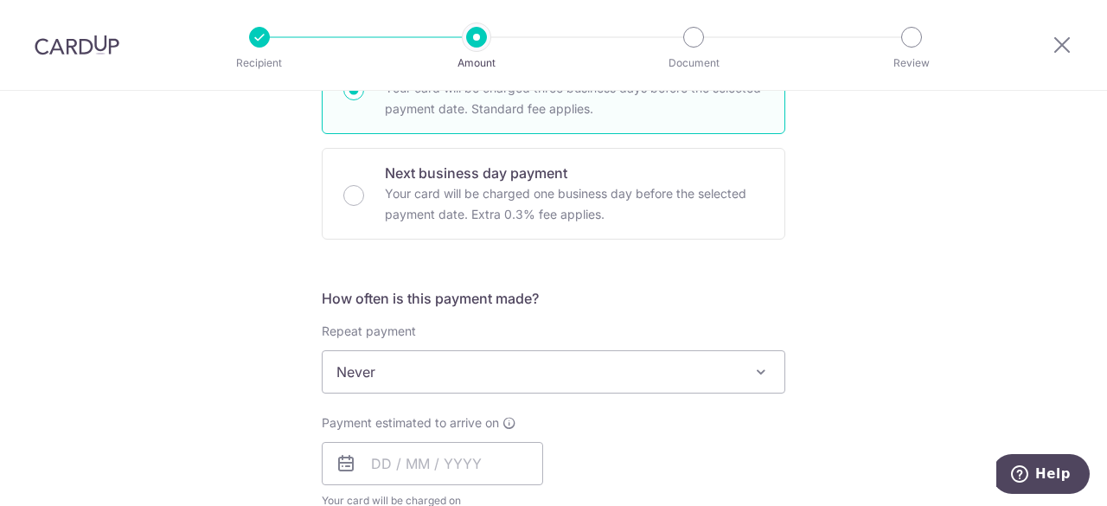
click at [516, 362] on span "Never" at bounding box center [554, 372] width 462 height 42
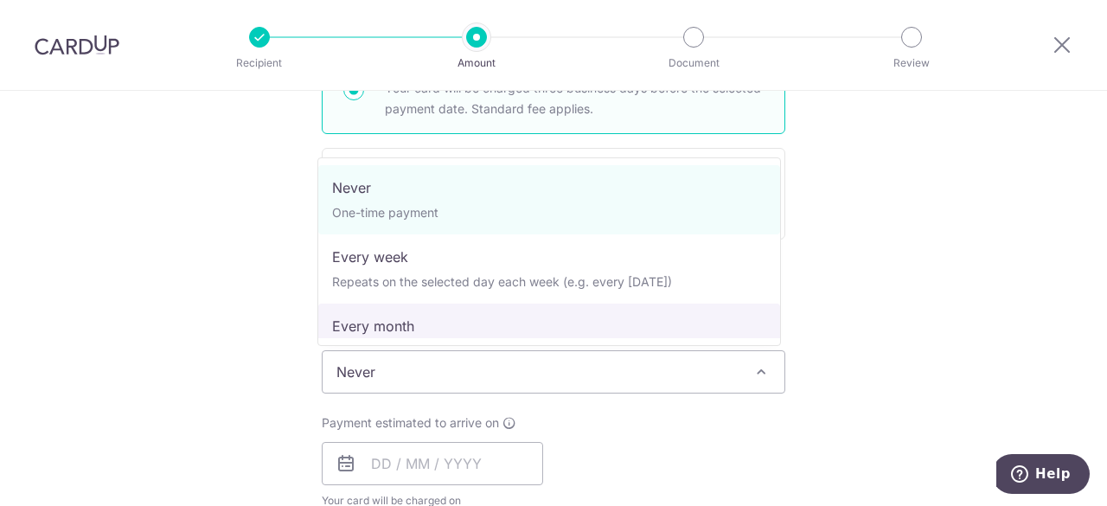
select select "3"
type input "[DATE]"
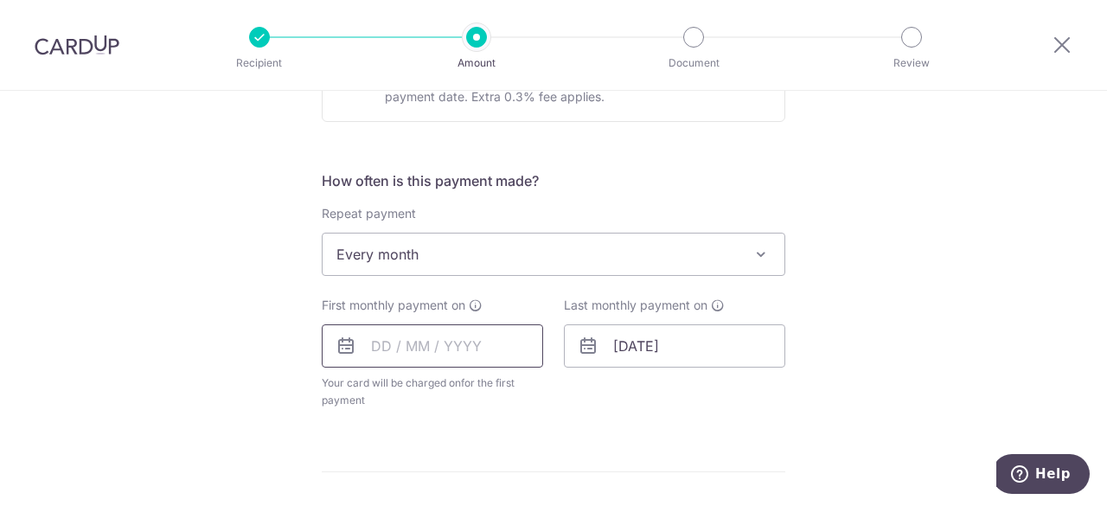
scroll to position [591, 0]
click at [456, 340] on input "text" at bounding box center [432, 345] width 221 height 43
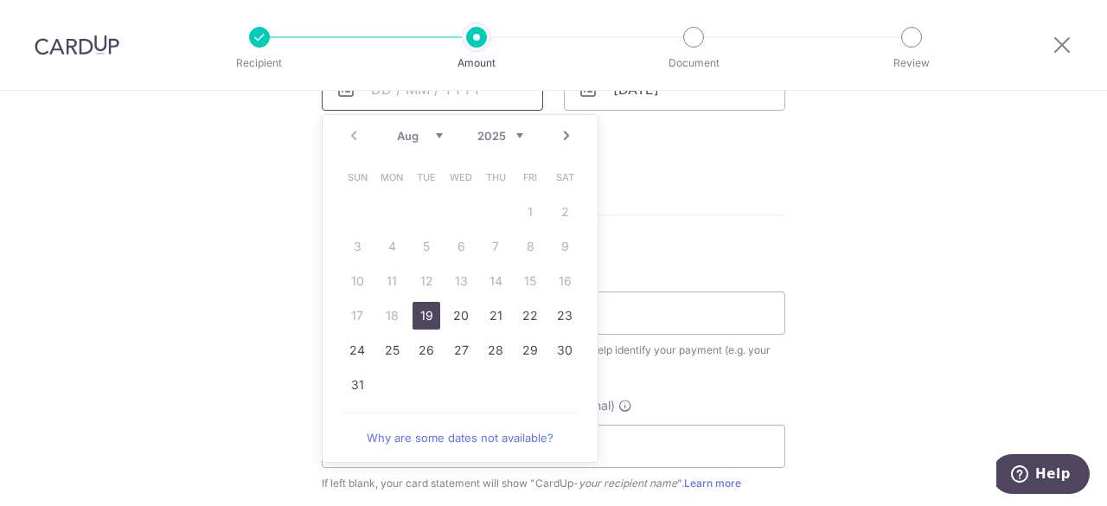
scroll to position [830, 0]
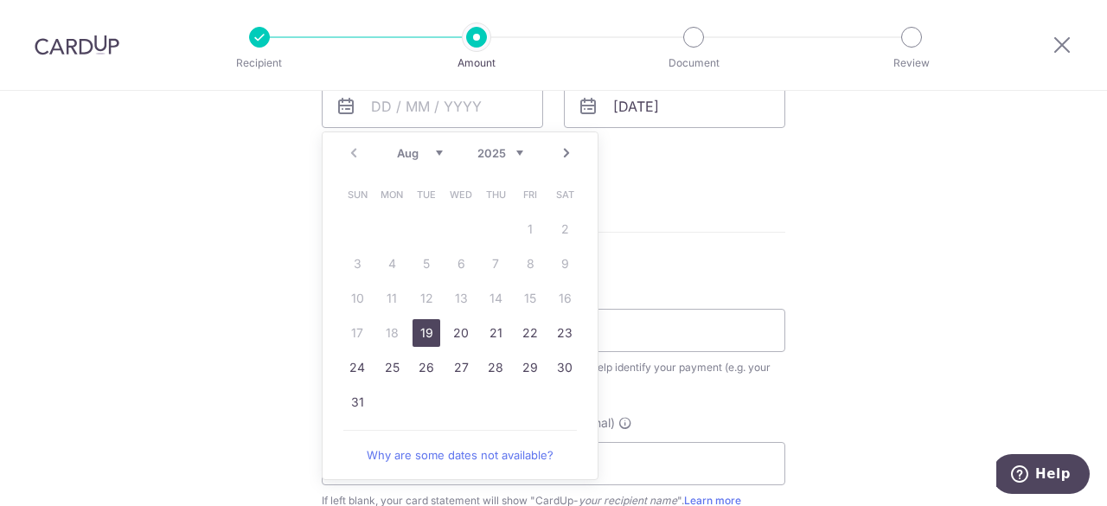
click at [431, 152] on select "Aug Sep Oct Nov Dec" at bounding box center [420, 153] width 46 height 14
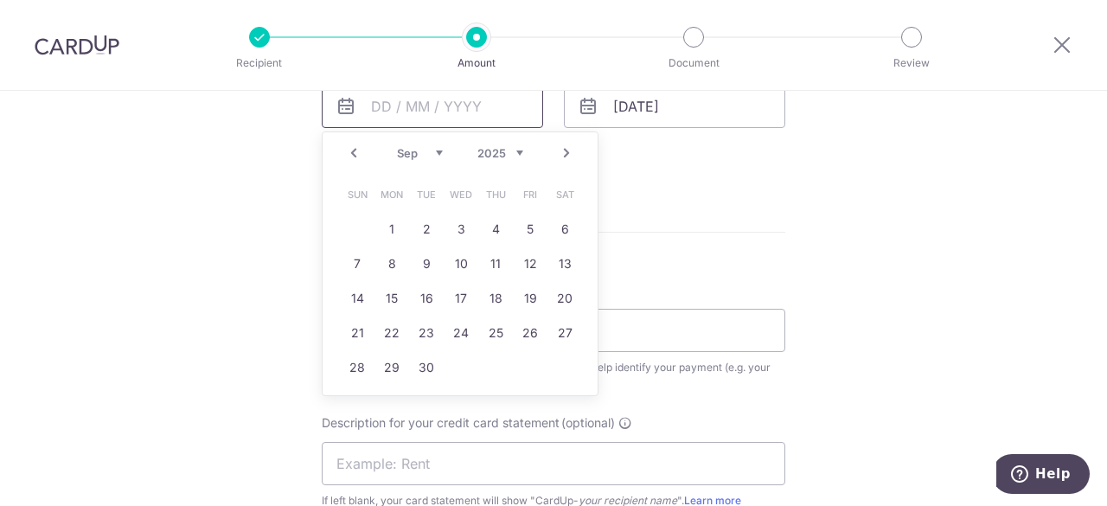
scroll to position [822, 0]
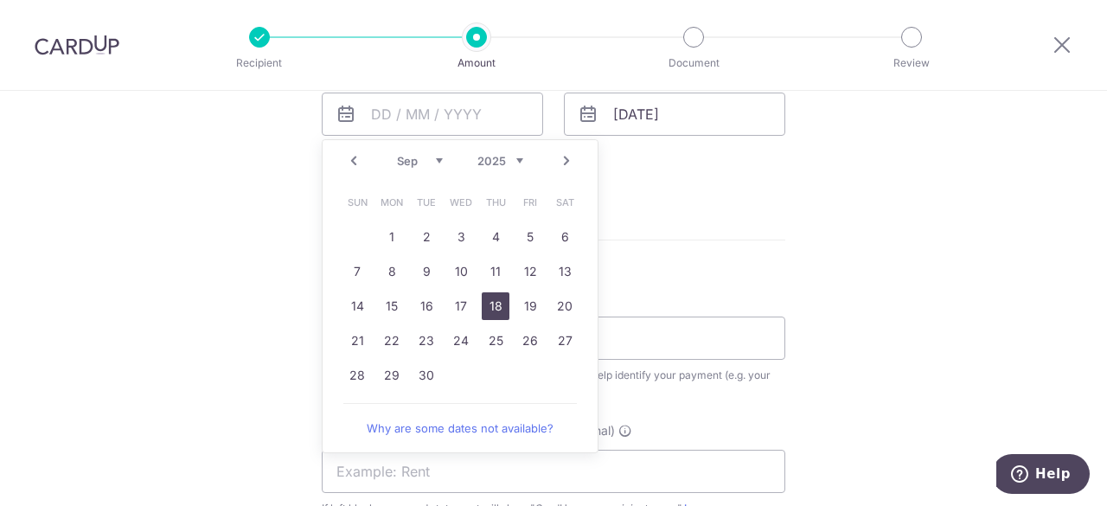
click at [496, 304] on link "18" at bounding box center [496, 306] width 28 height 28
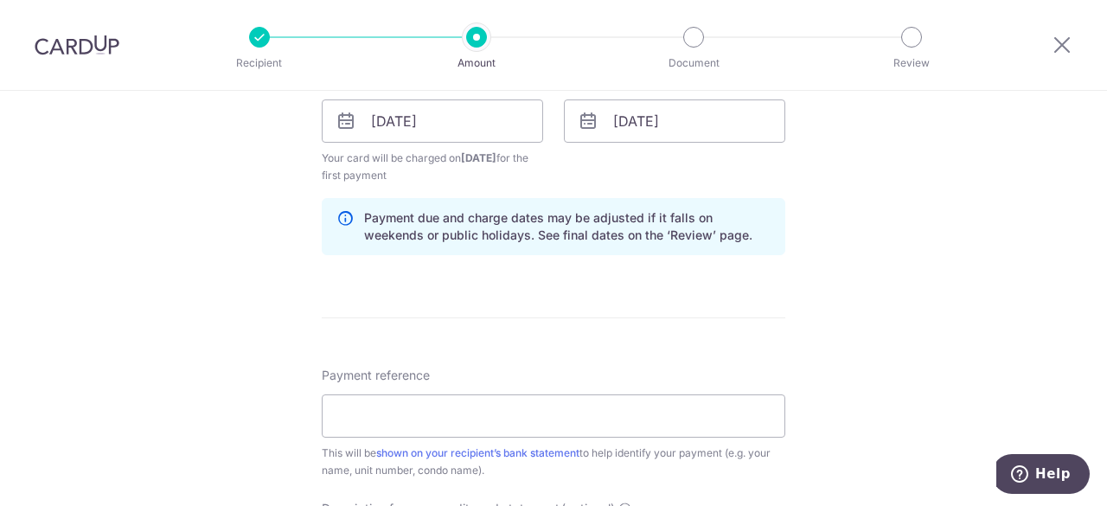
scroll to position [811, 0]
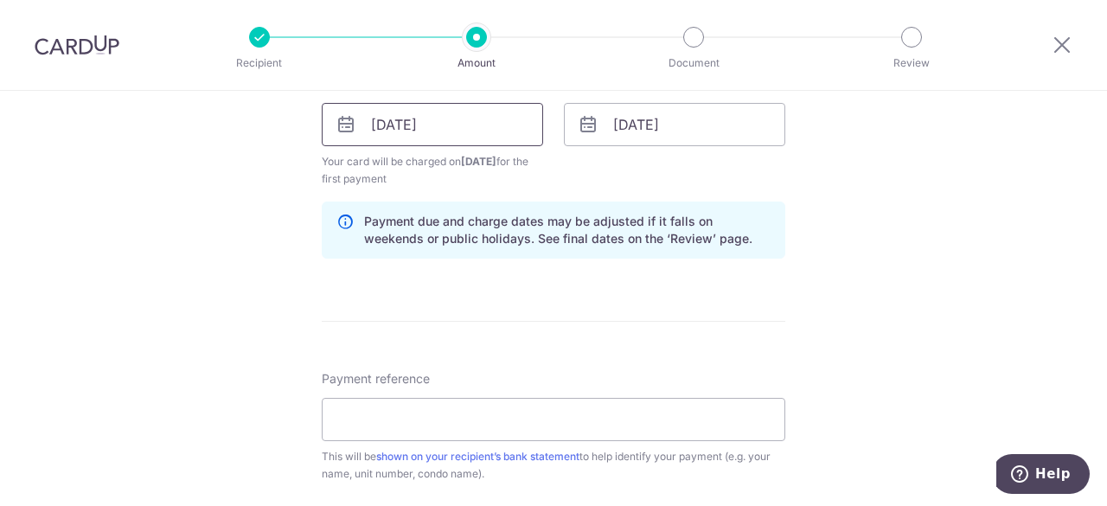
click at [399, 115] on input "18/09/2025" at bounding box center [432, 124] width 221 height 43
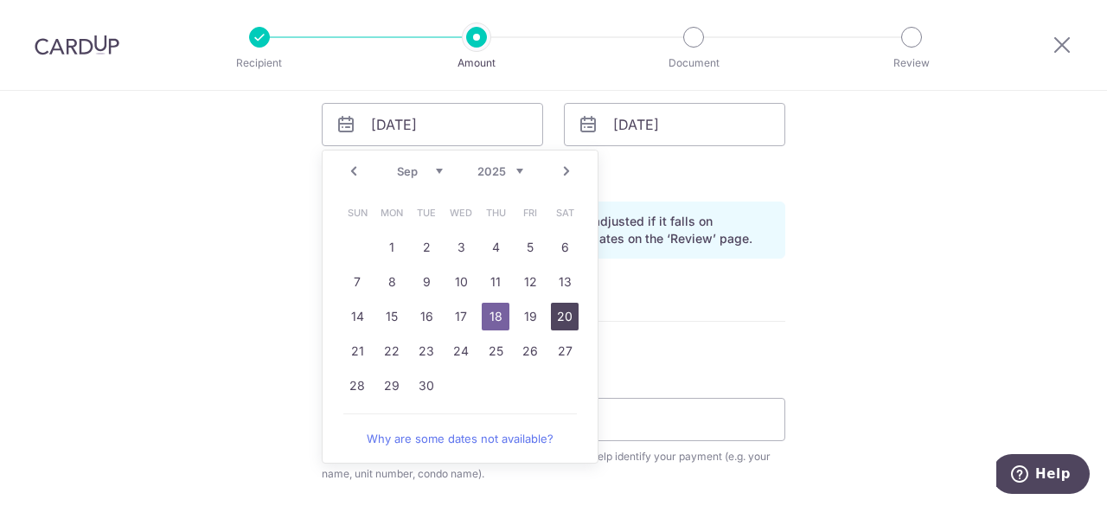
click at [552, 314] on link "20" at bounding box center [565, 317] width 28 height 28
type input "20/09/2025"
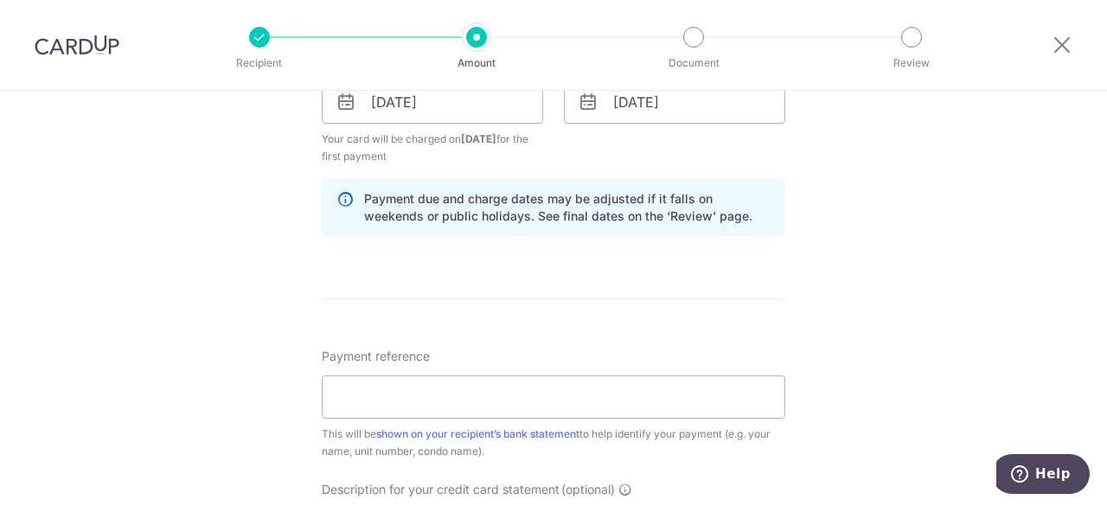
scroll to position [839, 0]
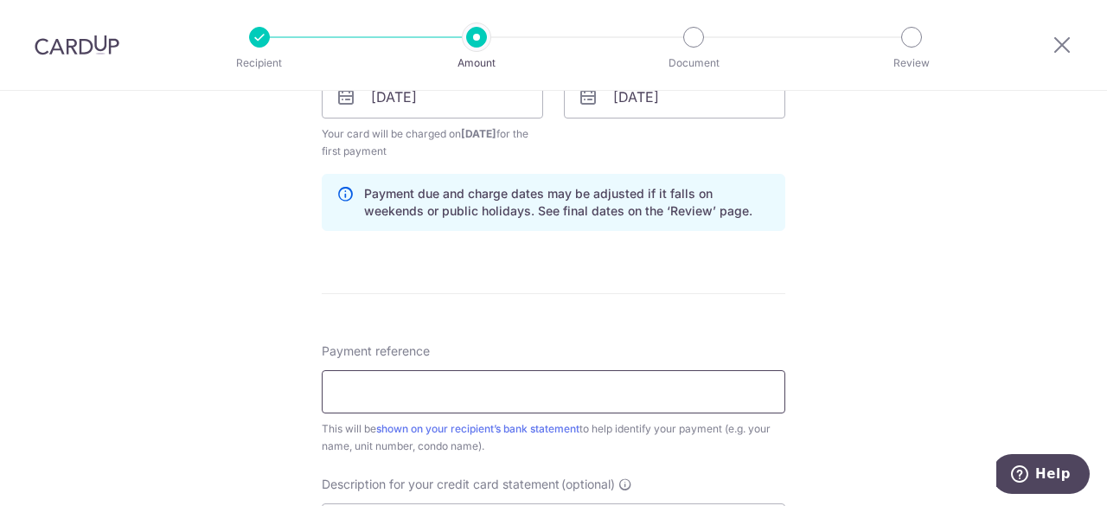
click at [644, 375] on input "Payment reference" at bounding box center [554, 391] width 464 height 43
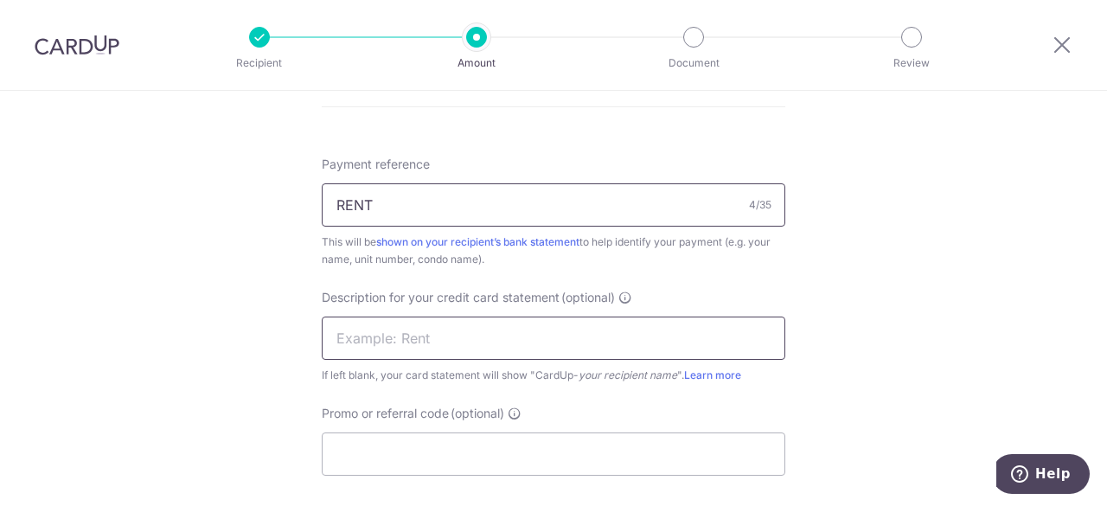
type input "RENT"
click at [564, 328] on input "text" at bounding box center [554, 338] width 464 height 43
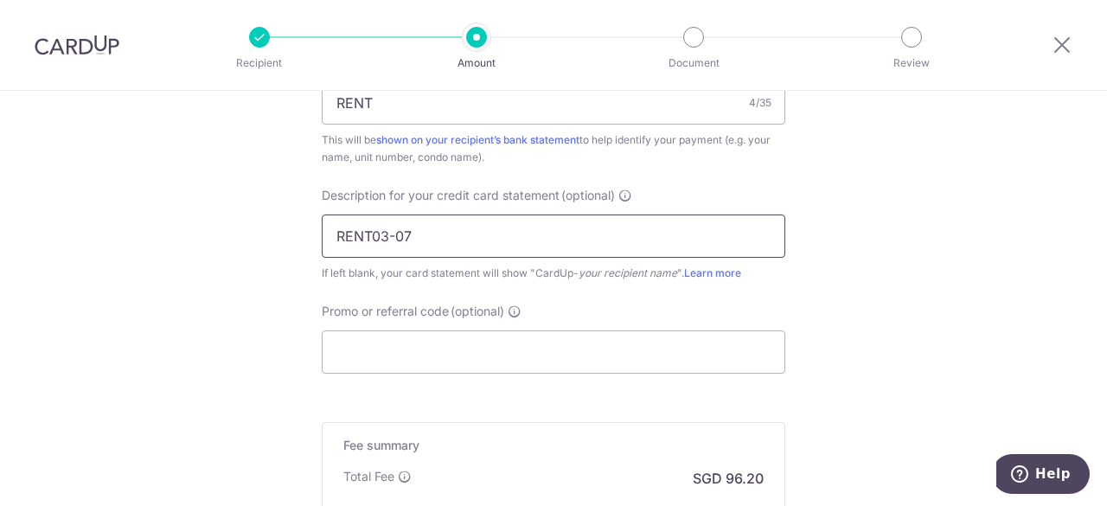
scroll to position [1156, 0]
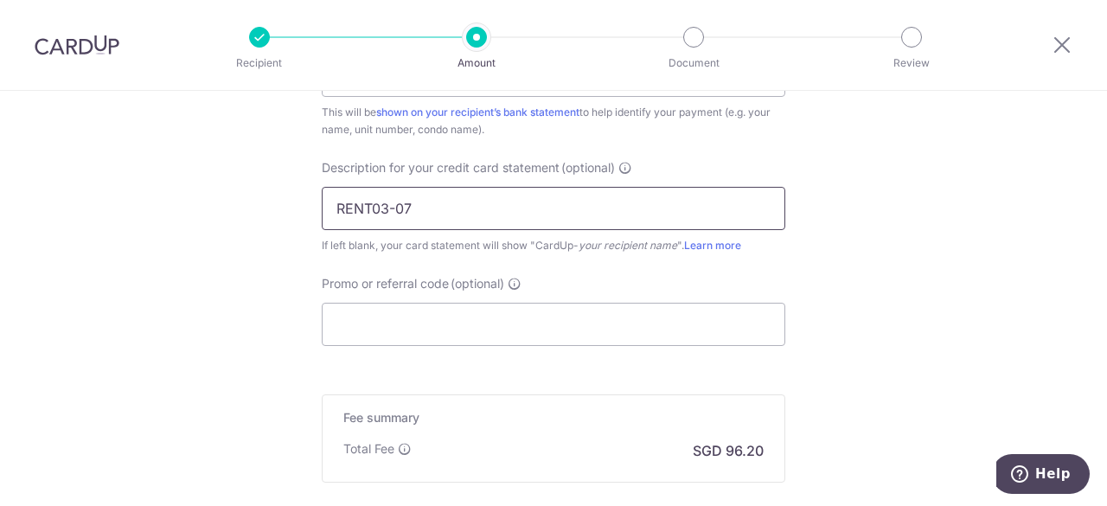
type input "RENT03-07"
click at [564, 328] on input "Promo or referral code (optional)" at bounding box center [554, 324] width 464 height 43
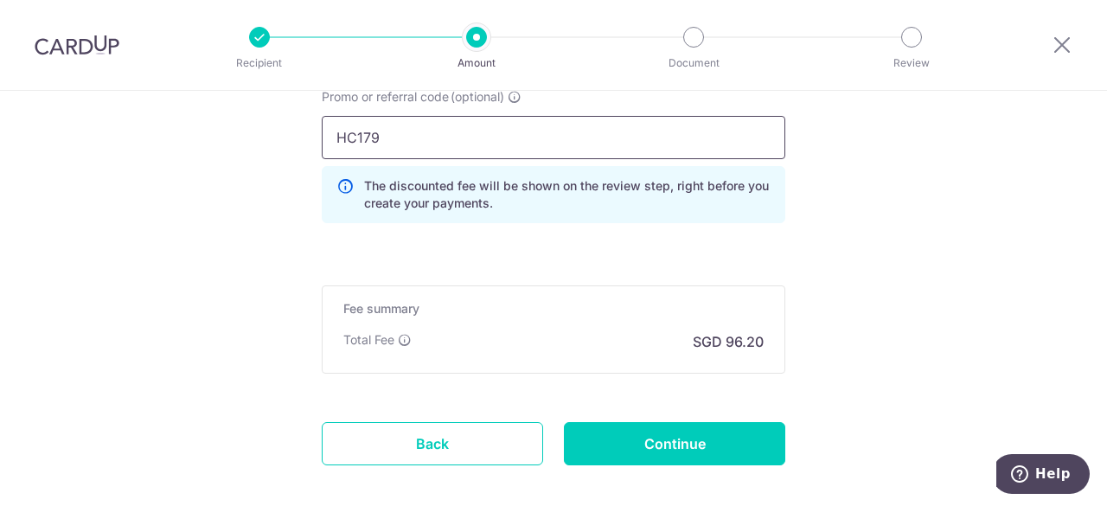
scroll to position [1344, 0]
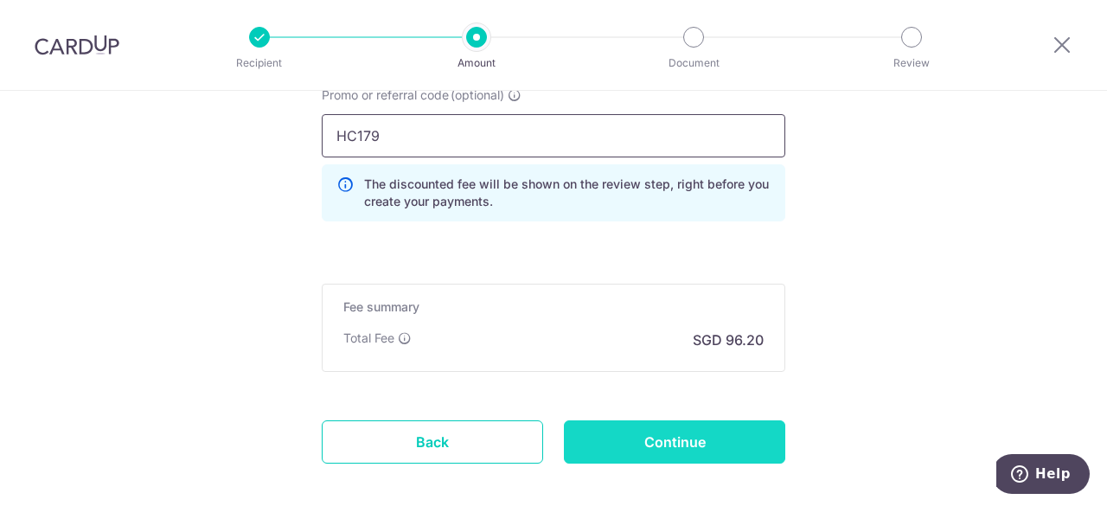
type input "HC179"
click at [676, 436] on input "Continue" at bounding box center [674, 441] width 221 height 43
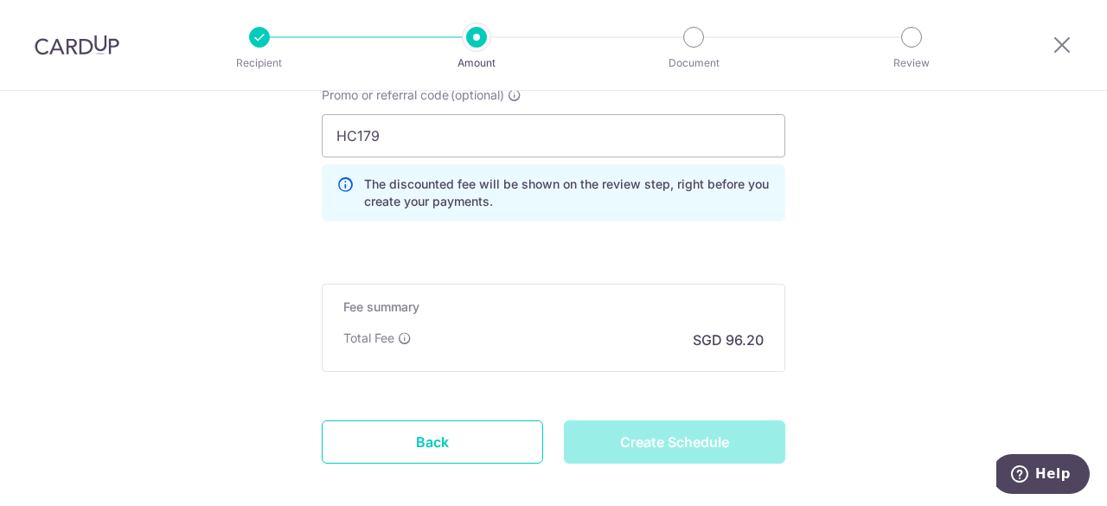
type input "Create Schedule"
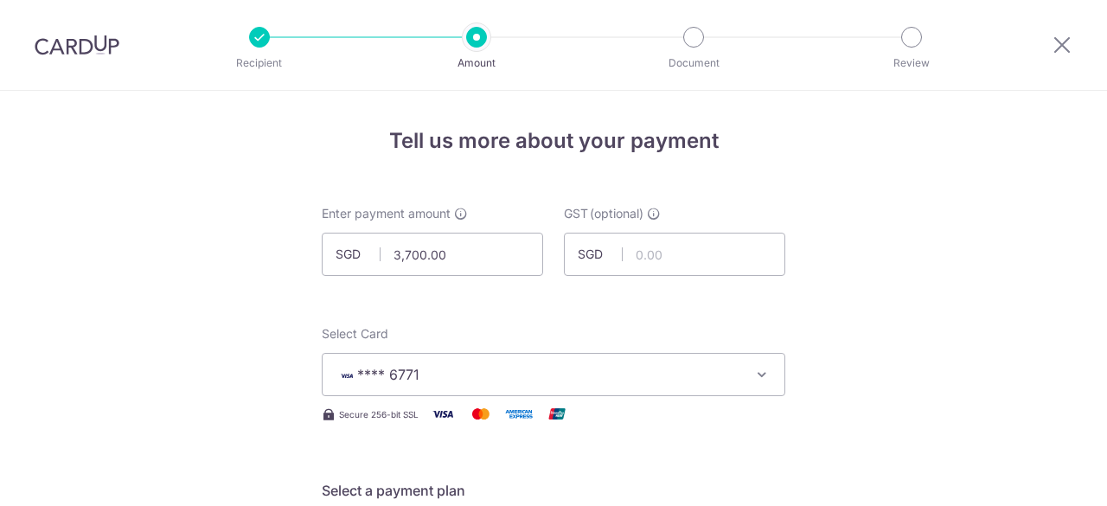
scroll to position [1064, 0]
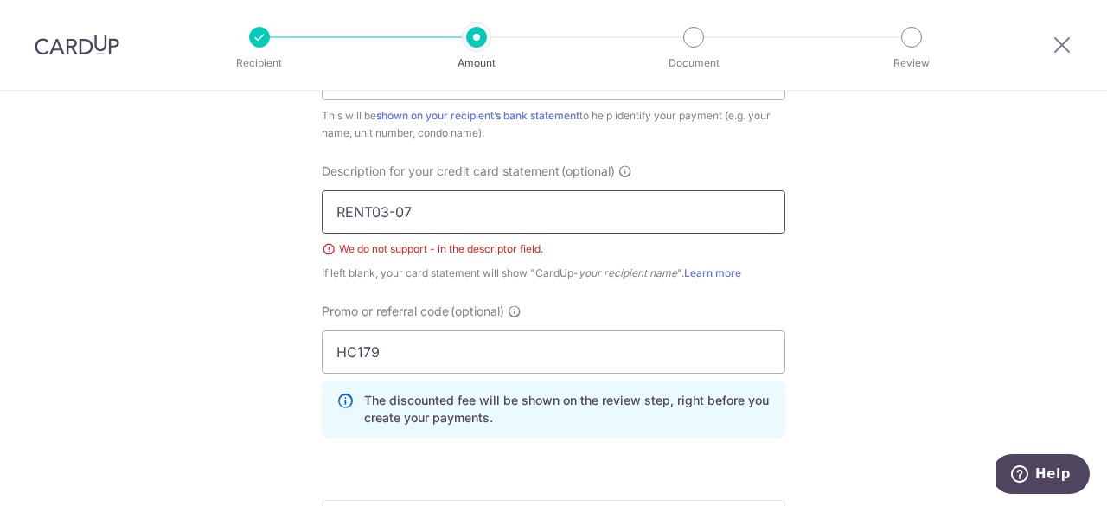
click at [389, 207] on input "RENT03-07" at bounding box center [554, 211] width 464 height 43
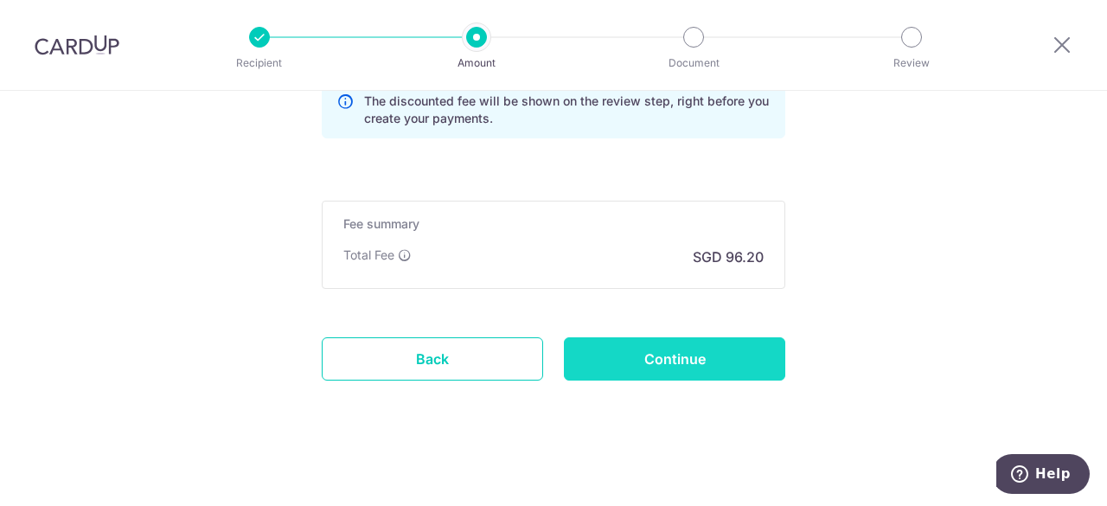
type input "RENT0307"
click at [706, 347] on input "Continue" at bounding box center [674, 358] width 221 height 43
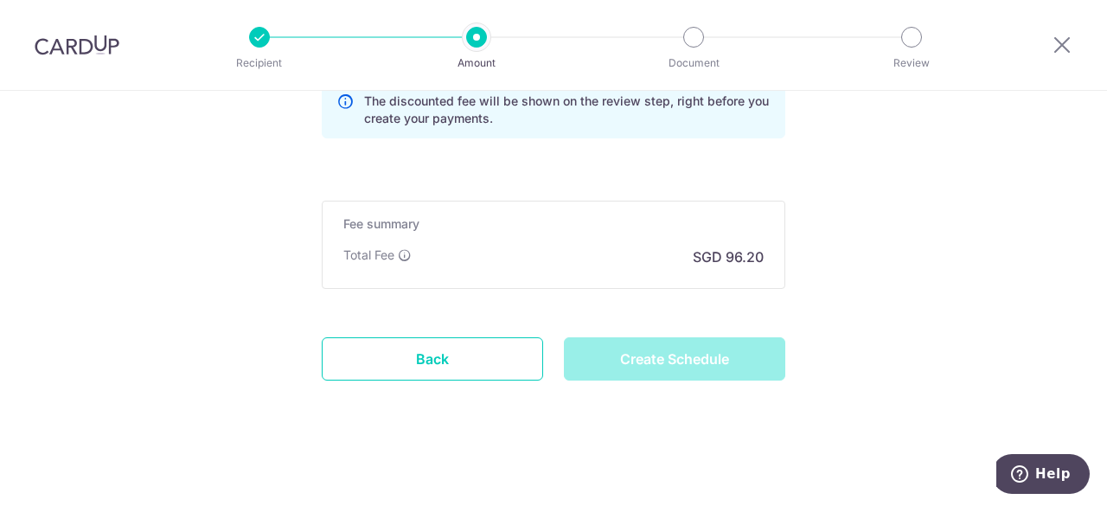
type input "Create Schedule"
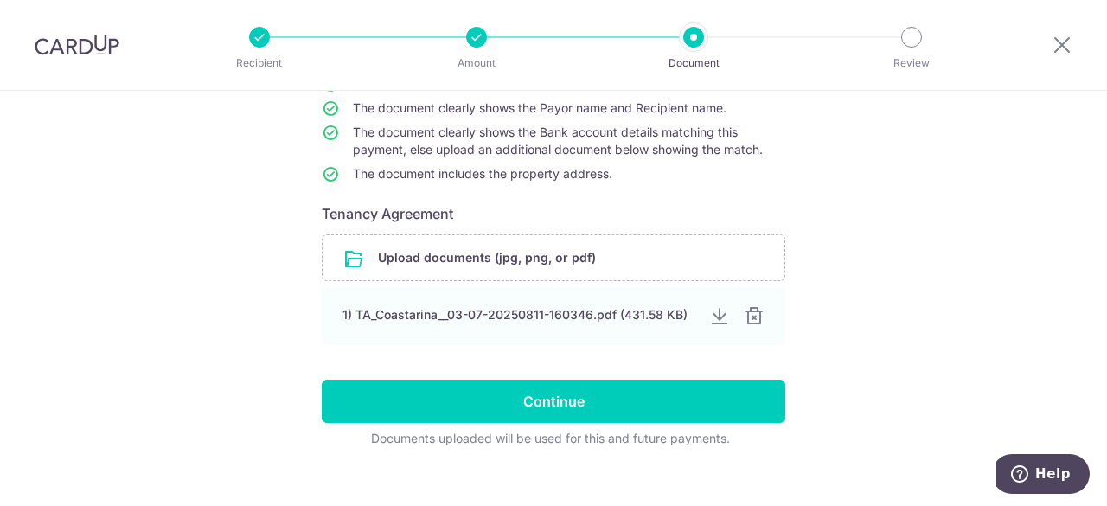
scroll to position [189, 0]
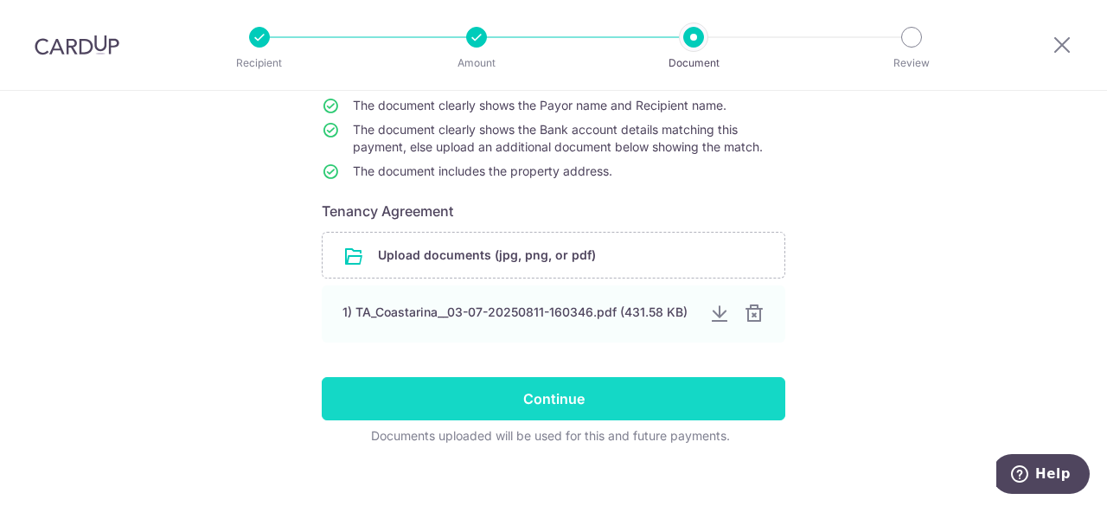
click at [664, 390] on input "Continue" at bounding box center [554, 398] width 464 height 43
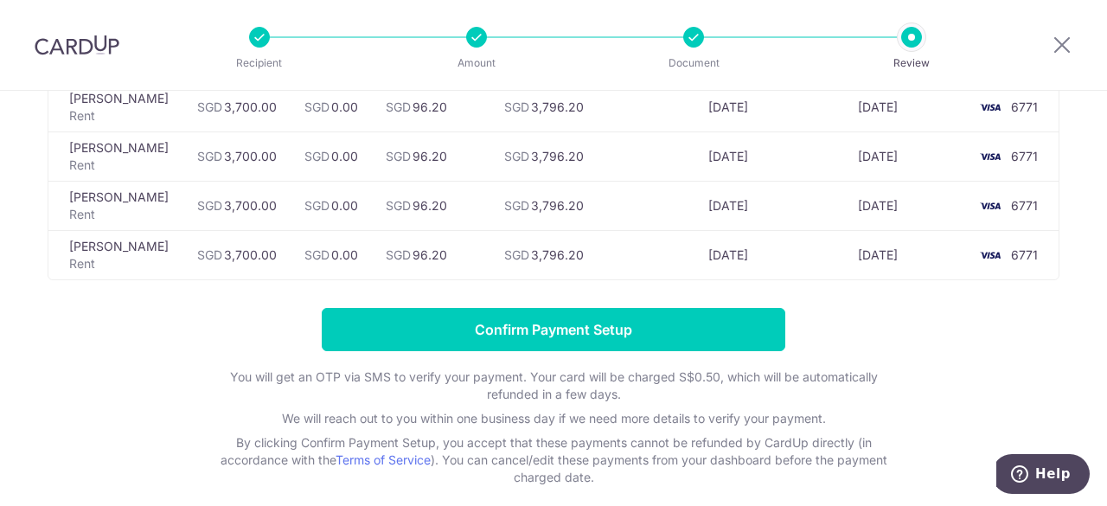
scroll to position [1418, 0]
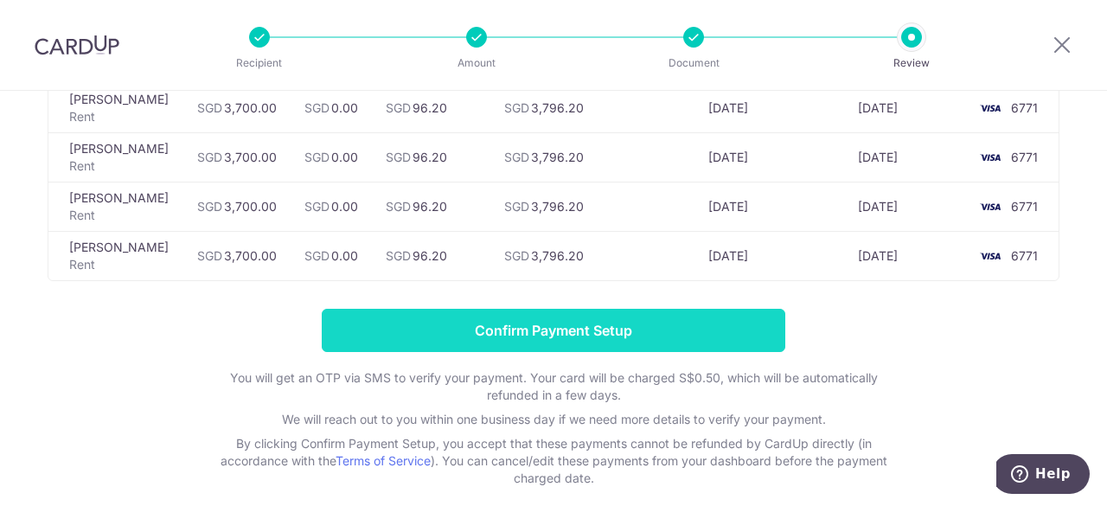
click at [737, 318] on input "Confirm Payment Setup" at bounding box center [554, 330] width 464 height 43
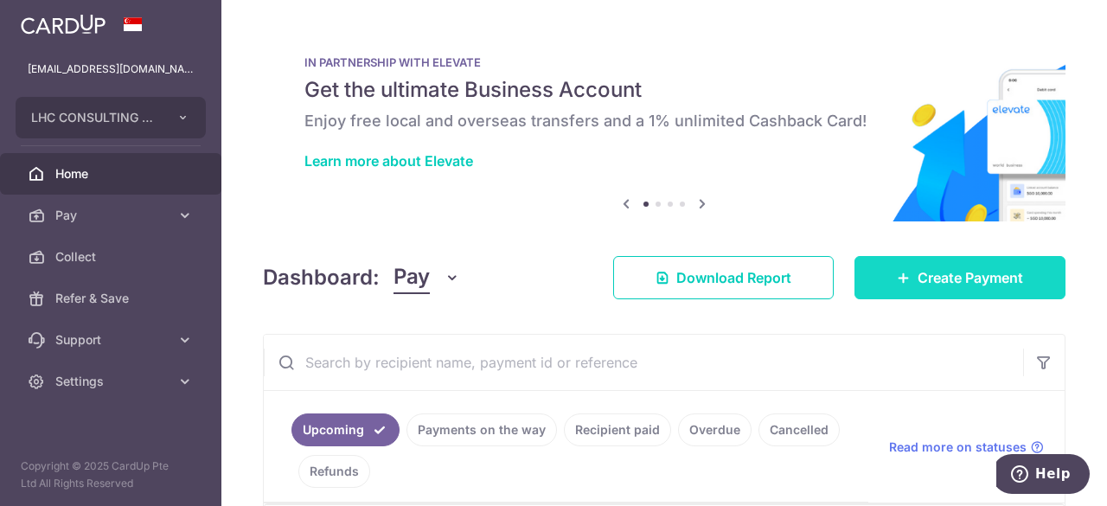
click at [897, 278] on icon at bounding box center [904, 278] width 14 height 14
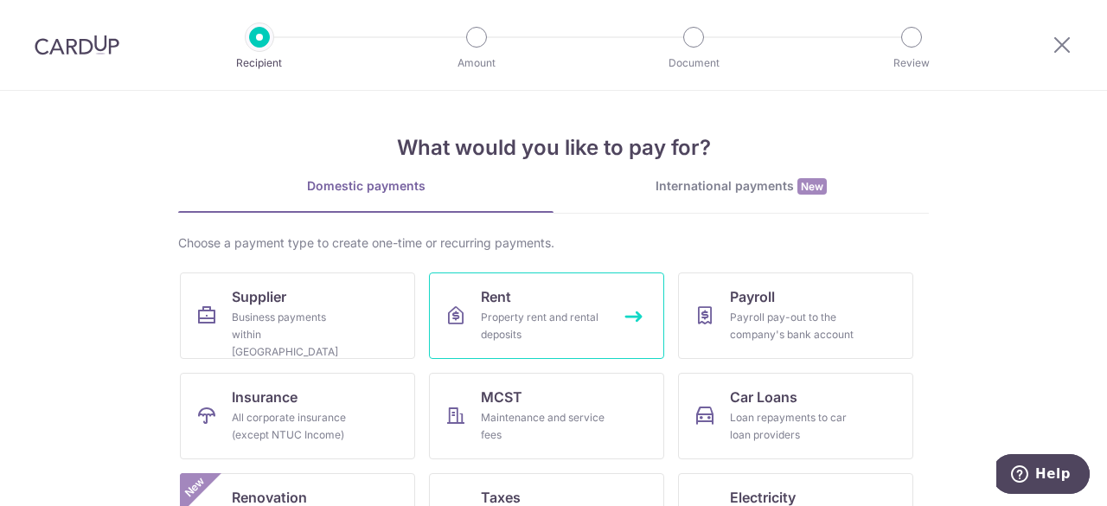
click at [519, 317] on div "Property rent and rental deposits" at bounding box center [543, 326] width 125 height 35
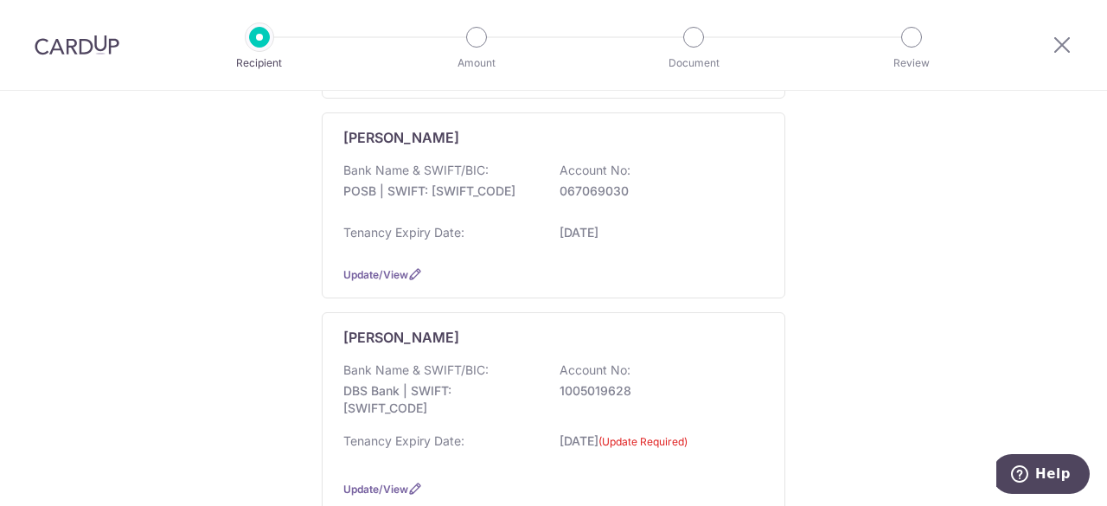
scroll to position [846, 0]
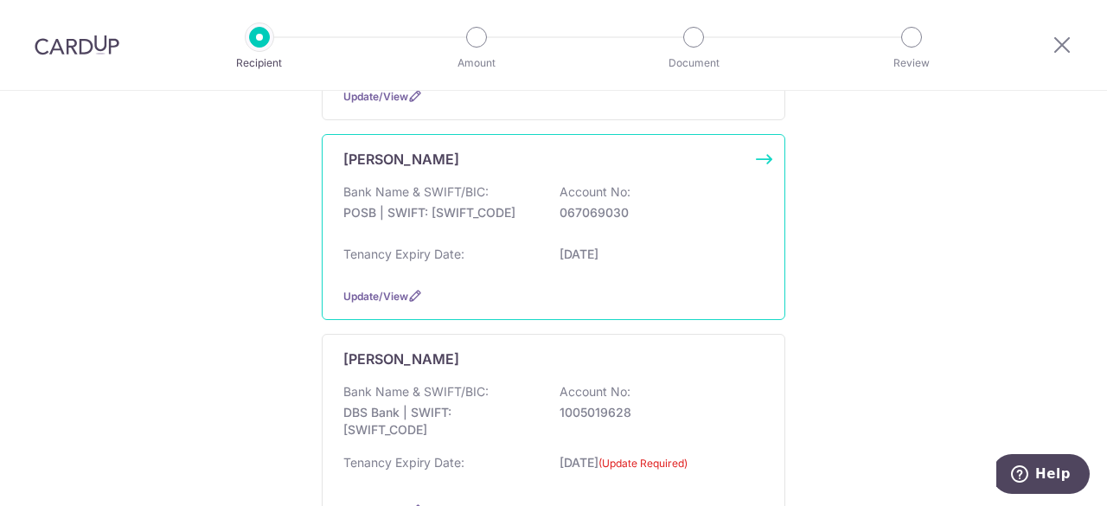
click at [462, 271] on div "[PERSON_NAME] Bank Name & SWIFT/BIC: POSB | SWIFT: [SWIFT_CODE] Account No: 067…" at bounding box center [554, 227] width 464 height 186
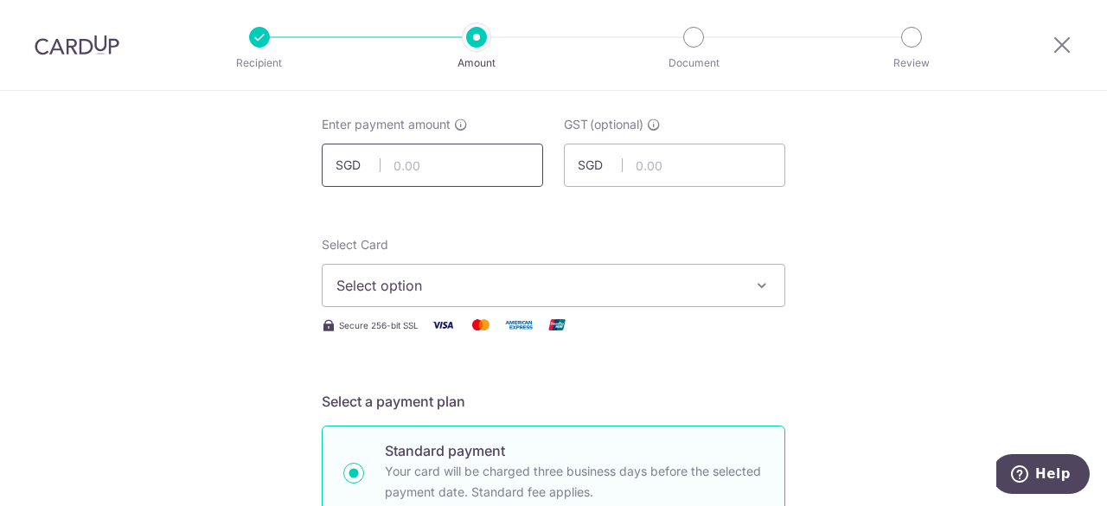
drag, startPoint x: 0, startPoint y: 0, endPoint x: 457, endPoint y: 167, distance: 486.3
click at [457, 167] on input "text" at bounding box center [432, 165] width 221 height 43
click at [426, 176] on input "7400.00" at bounding box center [432, 165] width 221 height 43
type input "3,700.00"
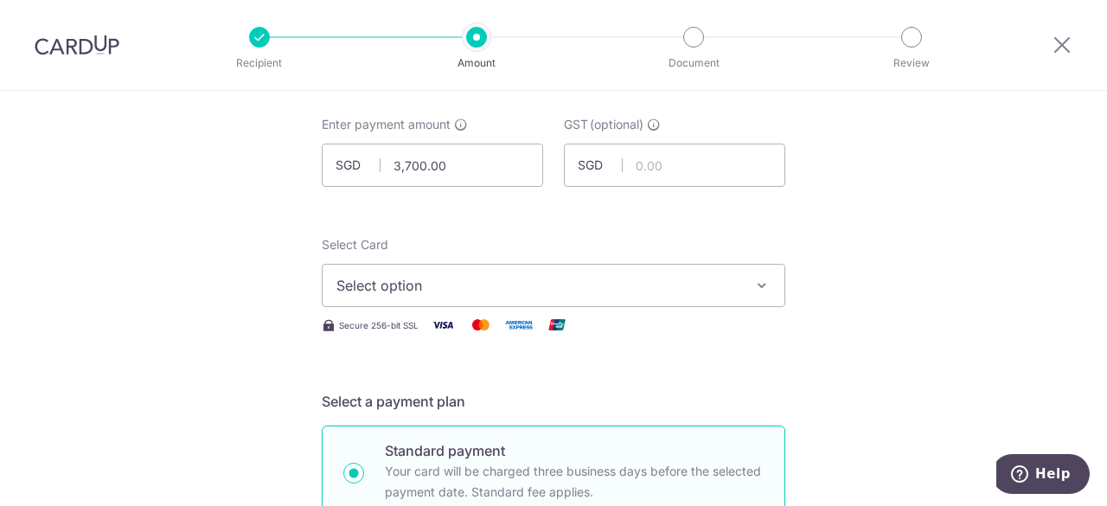
click at [435, 283] on span "Select option" at bounding box center [537, 285] width 403 height 21
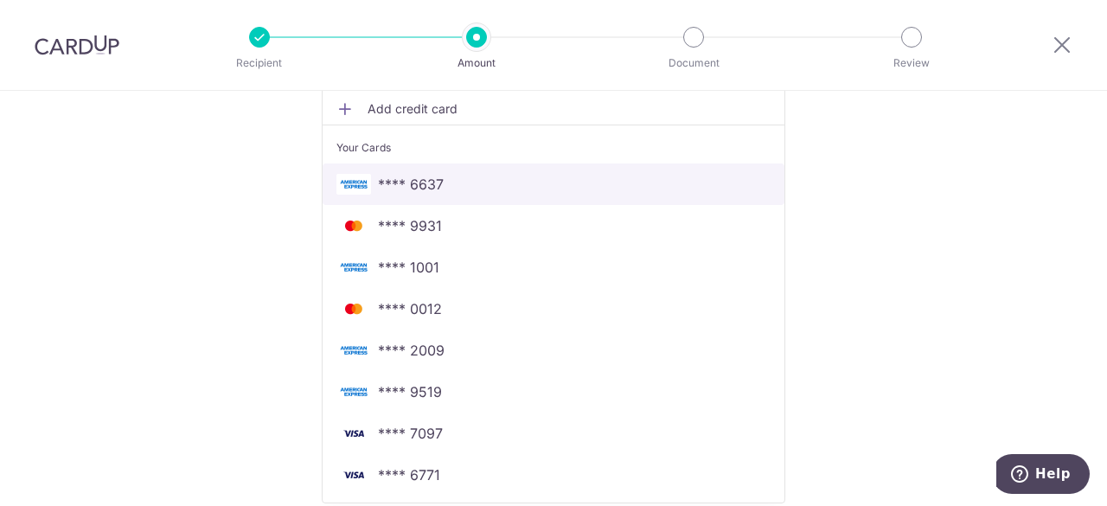
scroll to position [405, 0]
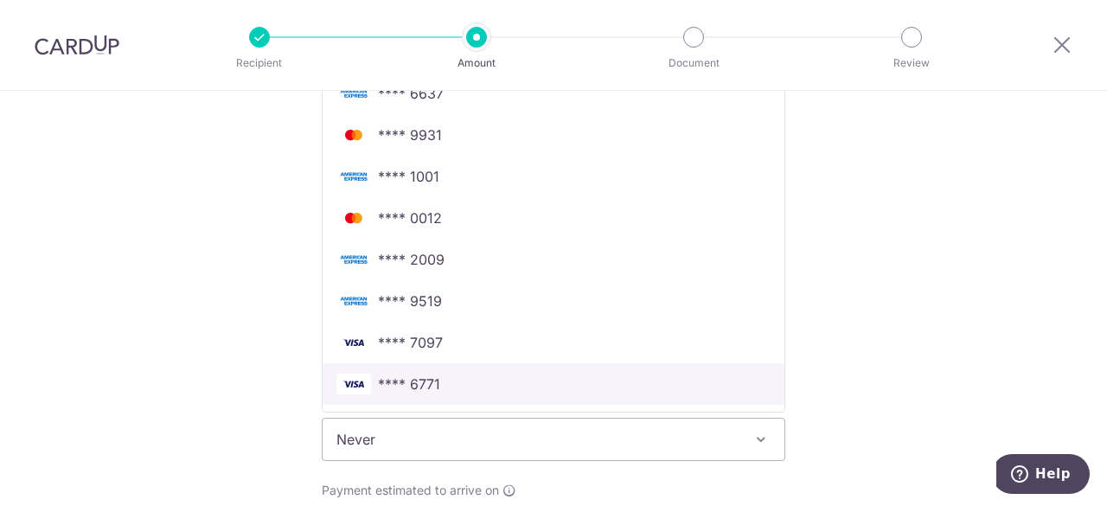
click at [426, 383] on span "**** 6771" at bounding box center [409, 384] width 62 height 21
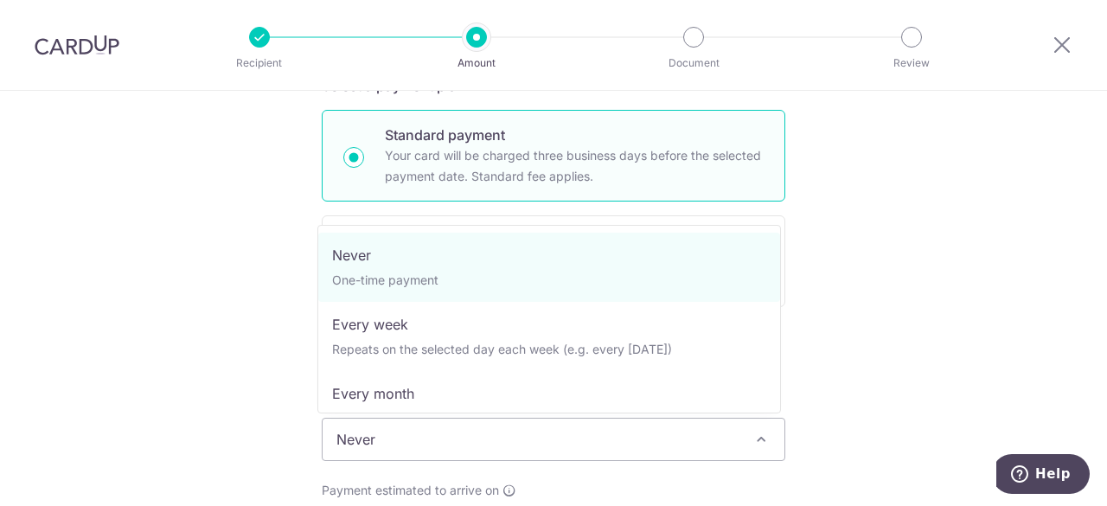
click at [483, 451] on span "Never" at bounding box center [554, 440] width 462 height 42
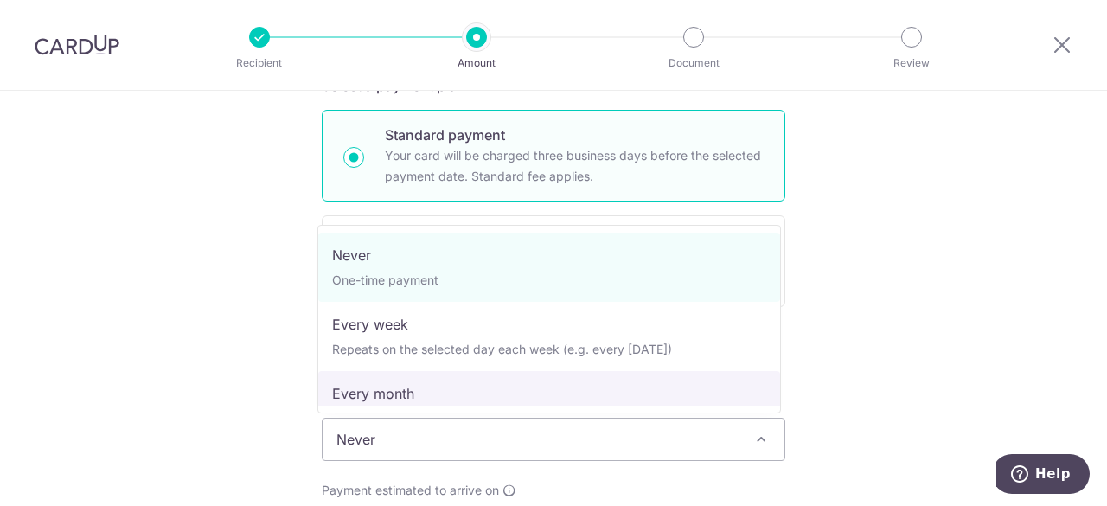
select select "3"
type input "19/02/2028"
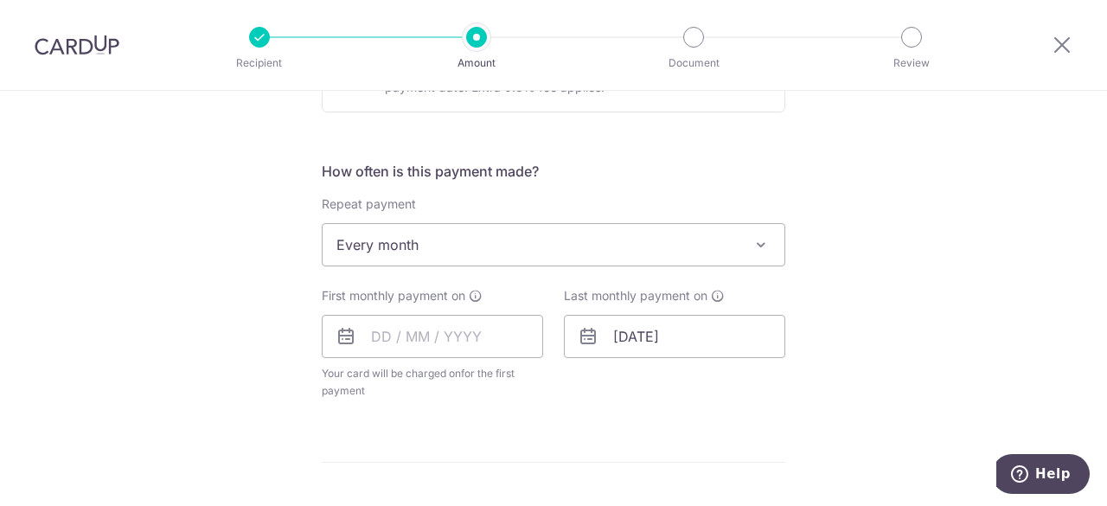
scroll to position [600, 0]
click at [616, 336] on input "19/02/2028" at bounding box center [674, 335] width 221 height 43
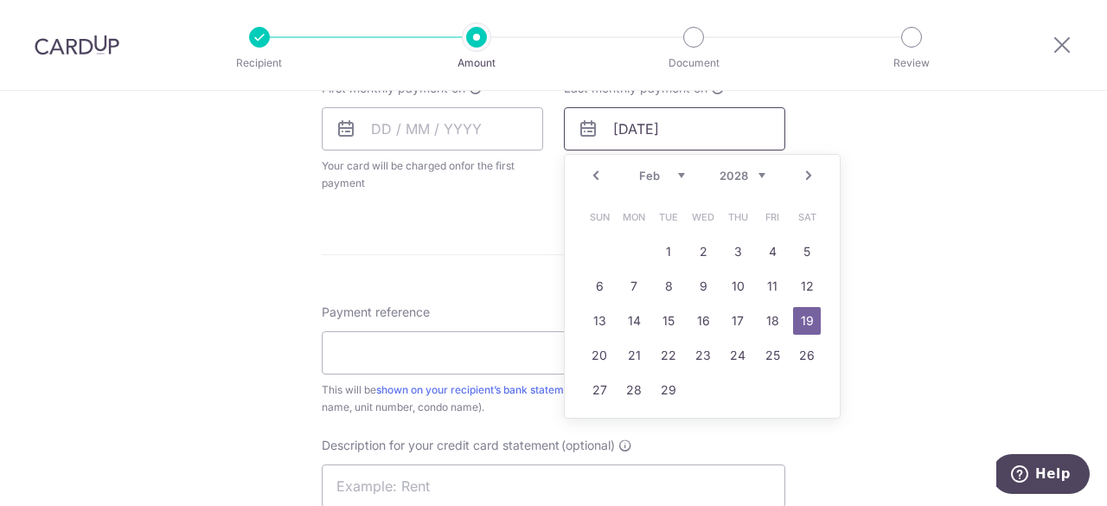
scroll to position [809, 0]
click at [639, 173] on select "Jan Feb Mar Apr May Jun Jul Aug Sep Oct Nov Dec" at bounding box center [662, 174] width 46 height 14
click at [586, 177] on link "Prev" at bounding box center [596, 173] width 21 height 21
click at [721, 176] on select "2025 2026 2027 2028 2029 2030 2031 2032 2033 2034 2035" at bounding box center [743, 174] width 46 height 14
click at [645, 170] on select "Jan Feb Mar Apr May Jun Jul Aug Sep Oct Nov Dec" at bounding box center [662, 174] width 46 height 14
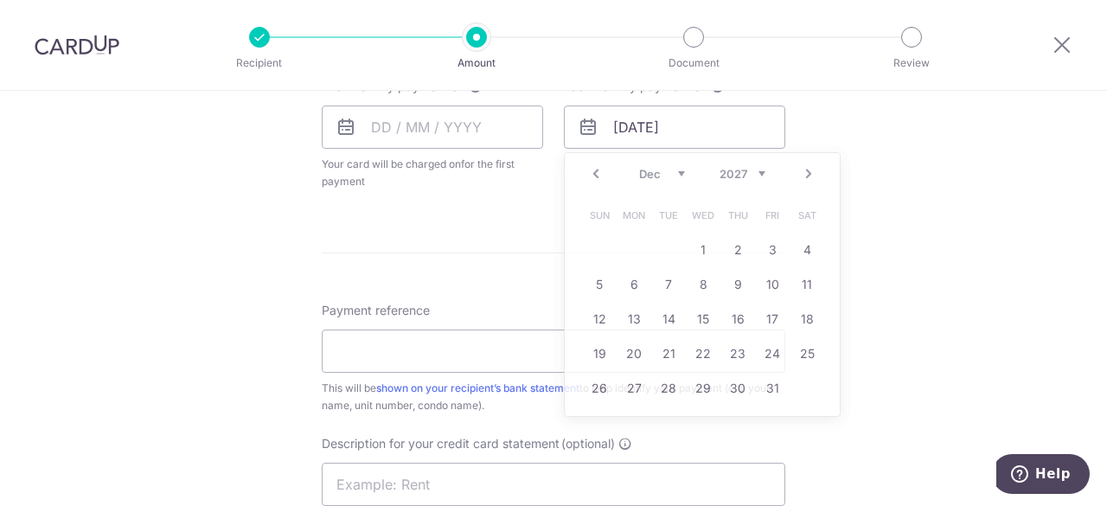
click at [548, 210] on form "Enter payment amount SGD 3,700.00 3700.00 GST (optional) SGD Select Card **** 6…" at bounding box center [554, 147] width 464 height 1502
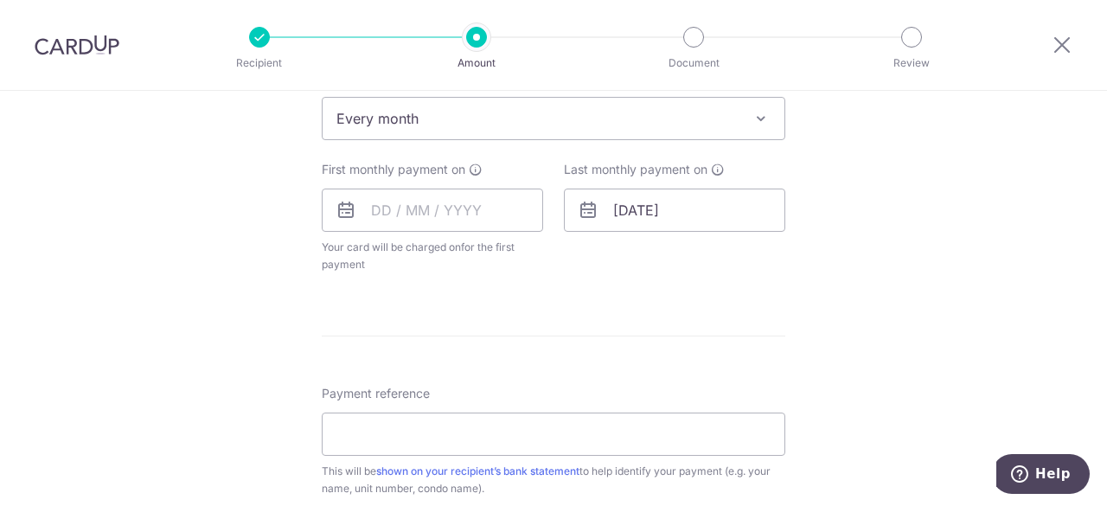
scroll to position [721, 0]
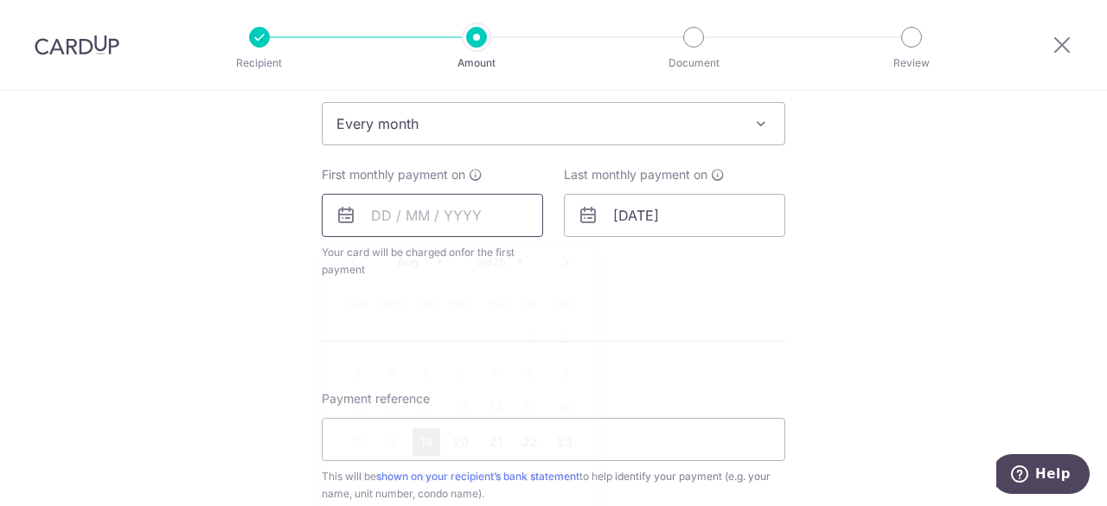
click at [477, 216] on input "text" at bounding box center [432, 215] width 221 height 43
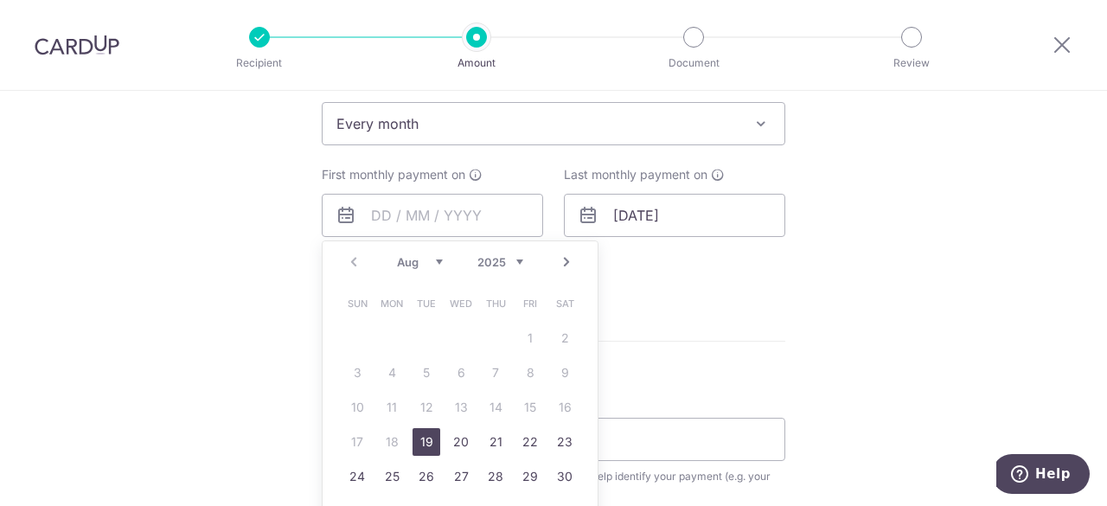
click at [418, 262] on select "Aug Sep Oct Nov Dec" at bounding box center [420, 262] width 46 height 14
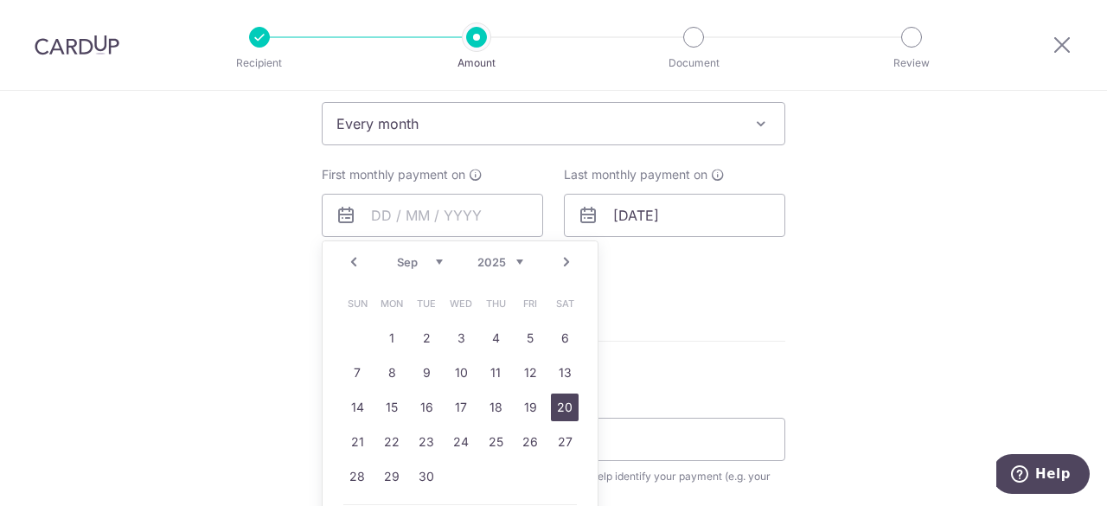
click at [551, 394] on link "20" at bounding box center [565, 408] width 28 height 28
type input "[DATE]"
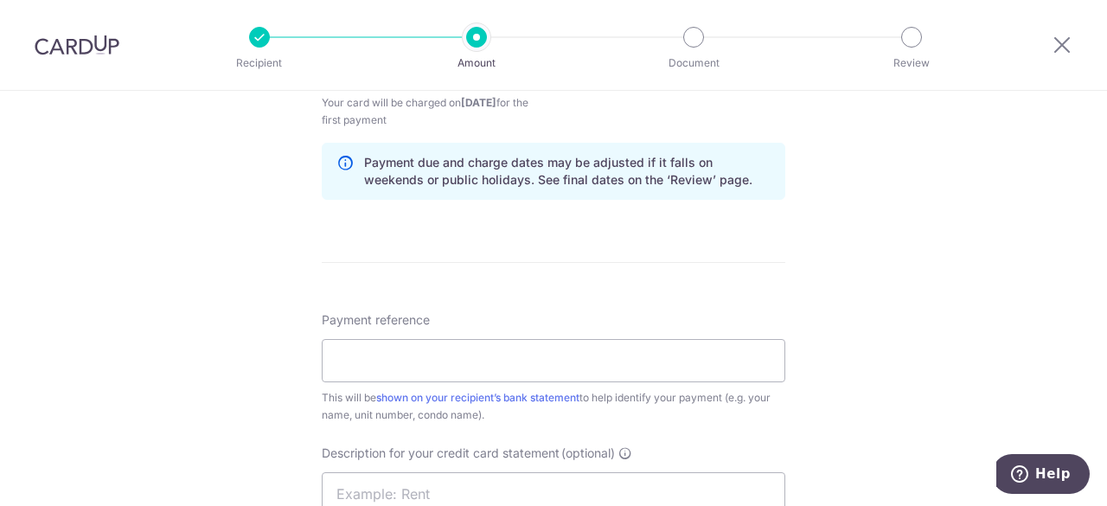
scroll to position [874, 0]
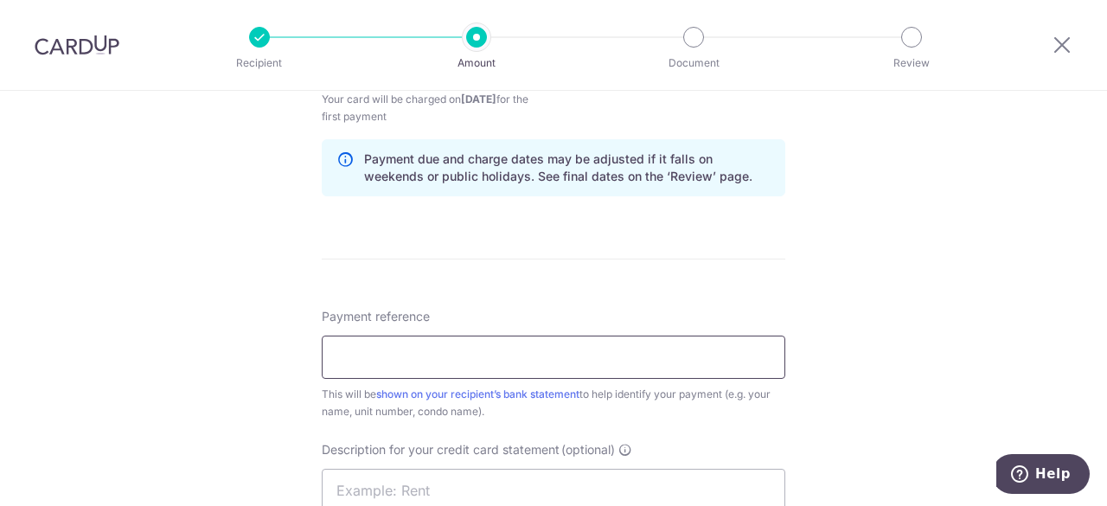
click at [654, 366] on input "Payment reference" at bounding box center [554, 357] width 464 height 43
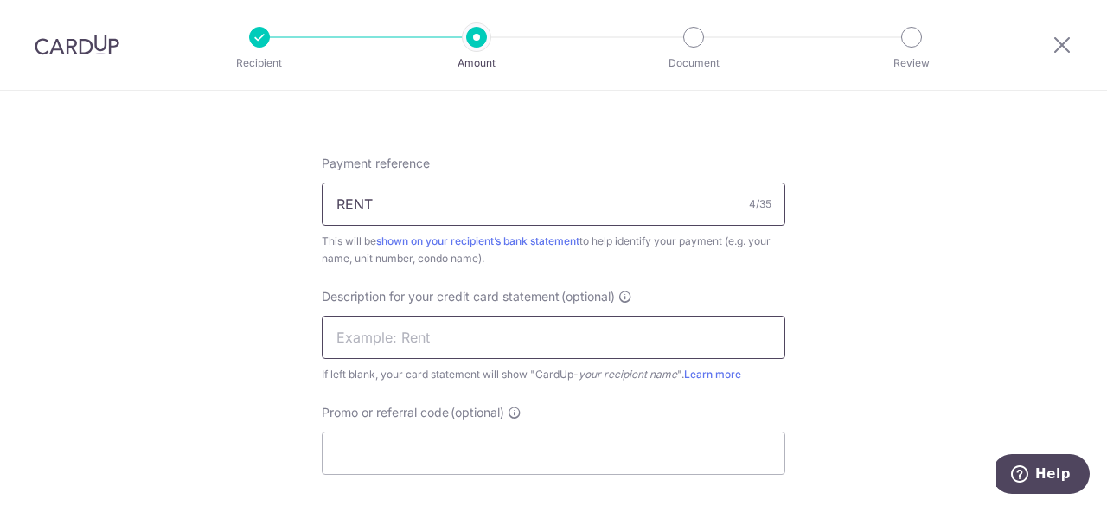
type input "RENT"
click at [622, 331] on input "text" at bounding box center [554, 337] width 464 height 43
type input "RENT0307"
click at [533, 183] on input "RENT" at bounding box center [554, 204] width 464 height 43
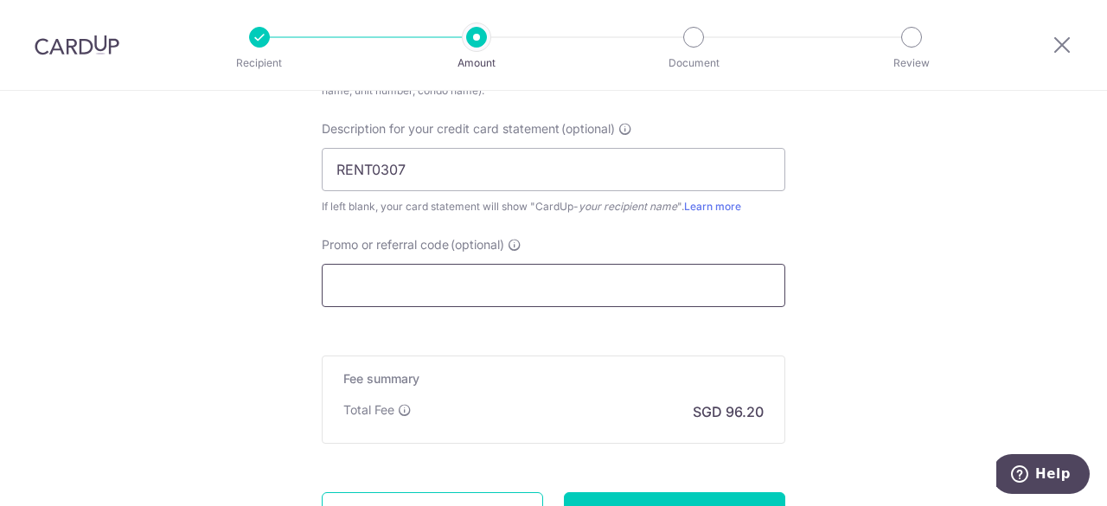
type input "RENT0307"
click at [546, 292] on input "Promo or referral code (optional)" at bounding box center [554, 285] width 464 height 43
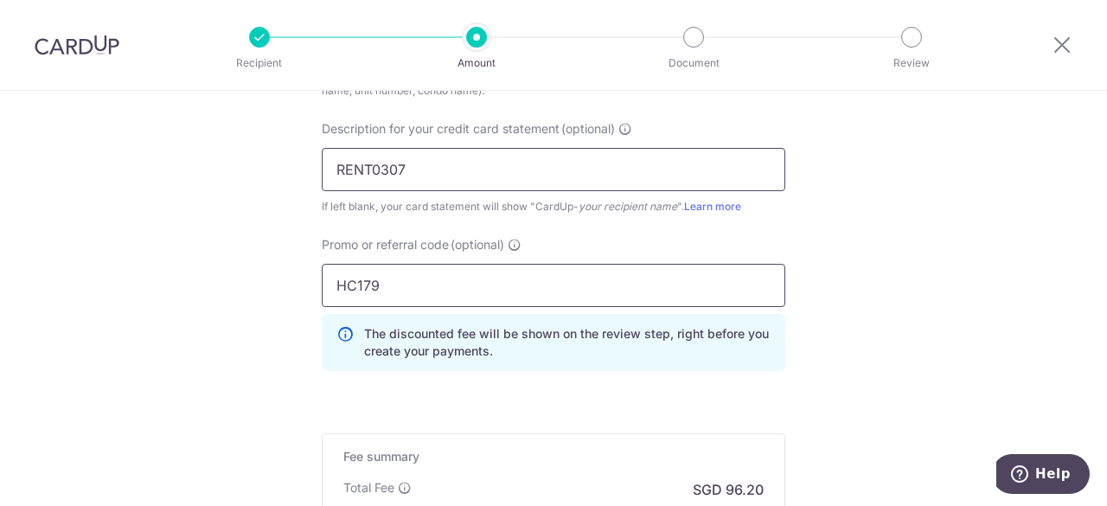
scroll to position [1426, 0]
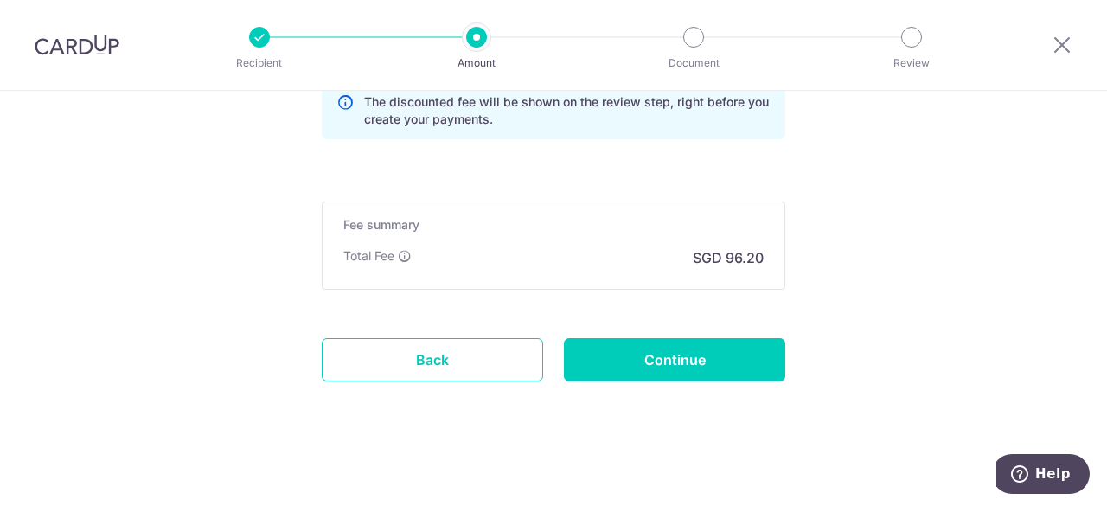
type input "HC179"
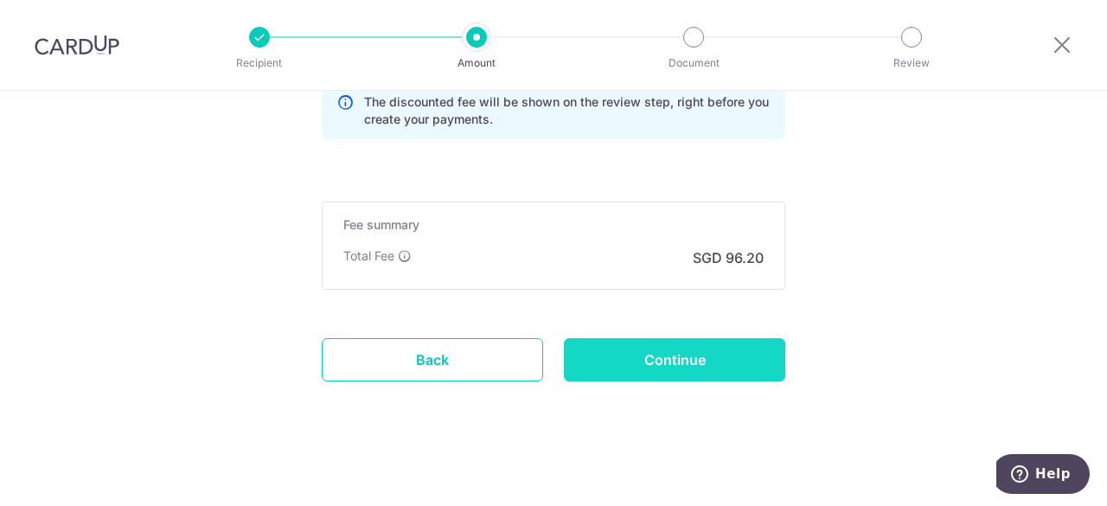
click at [722, 345] on input "Continue" at bounding box center [674, 359] width 221 height 43
type input "Create Schedule"
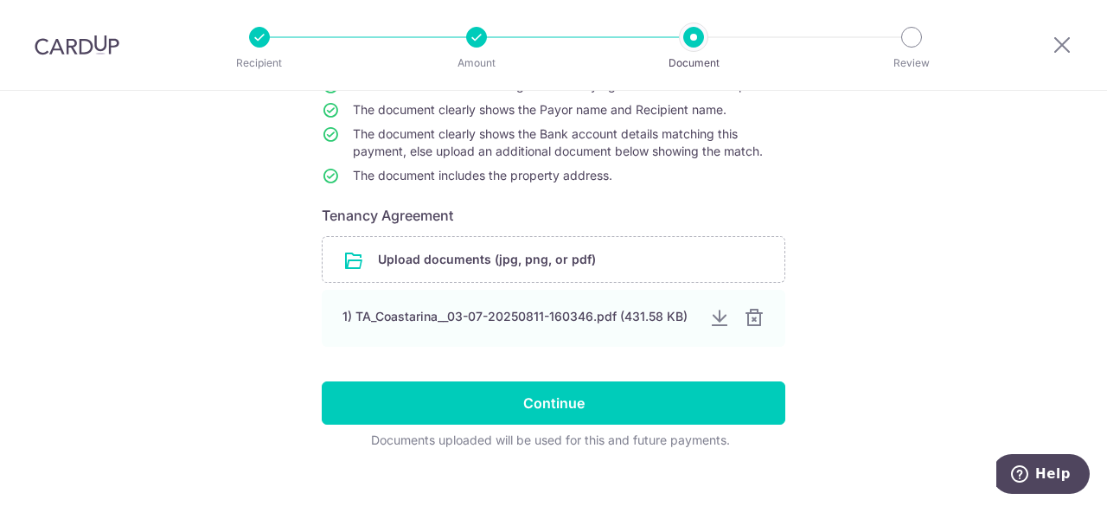
scroll to position [187, 0]
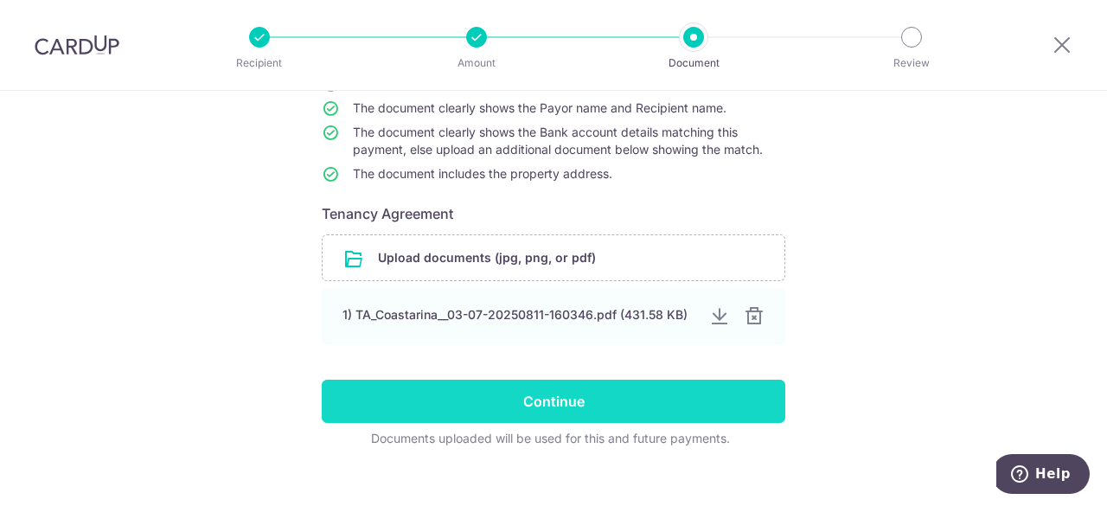
click at [657, 404] on input "Continue" at bounding box center [554, 401] width 464 height 43
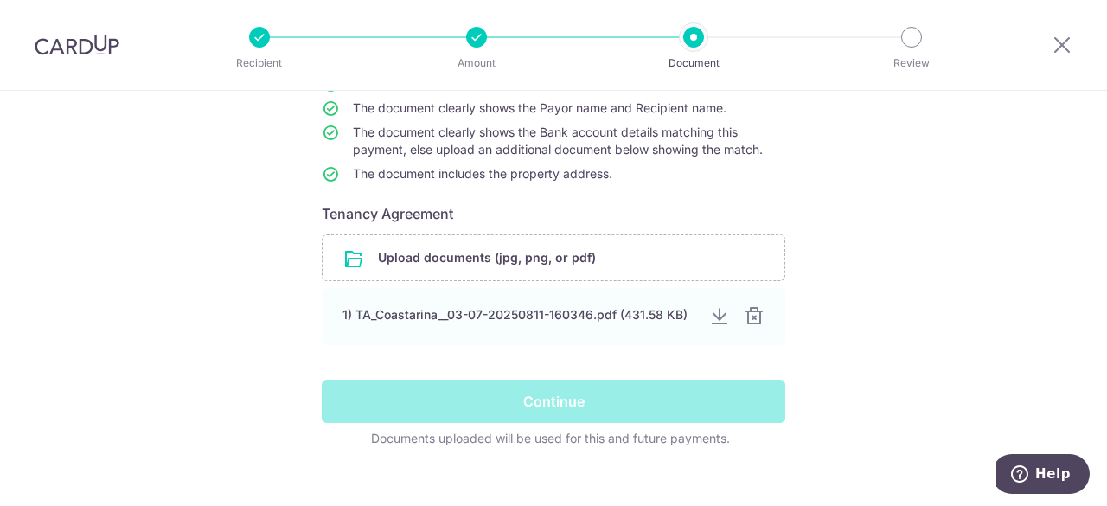
click at [657, 404] on div "Continue" at bounding box center [553, 401] width 484 height 43
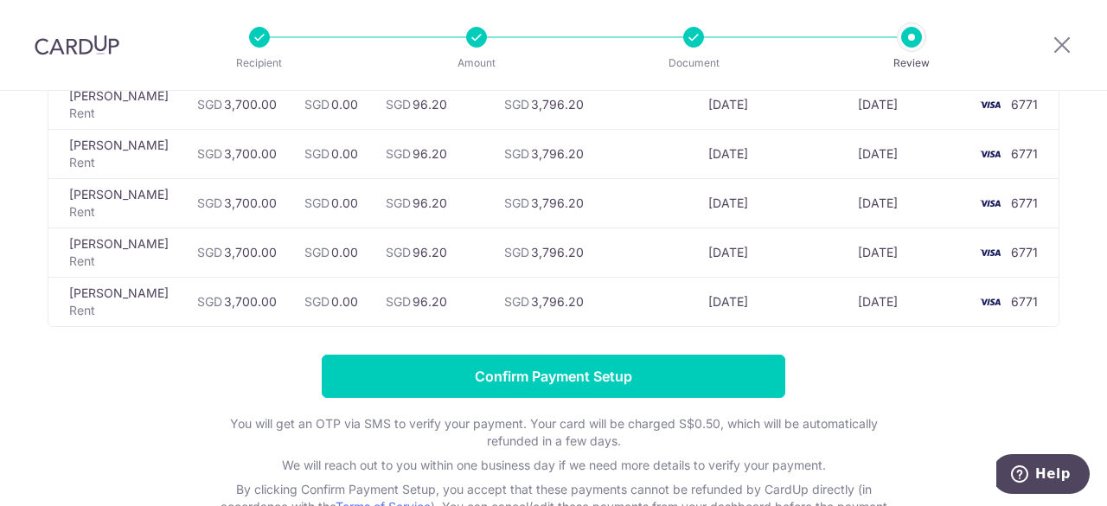
scroll to position [1376, 0]
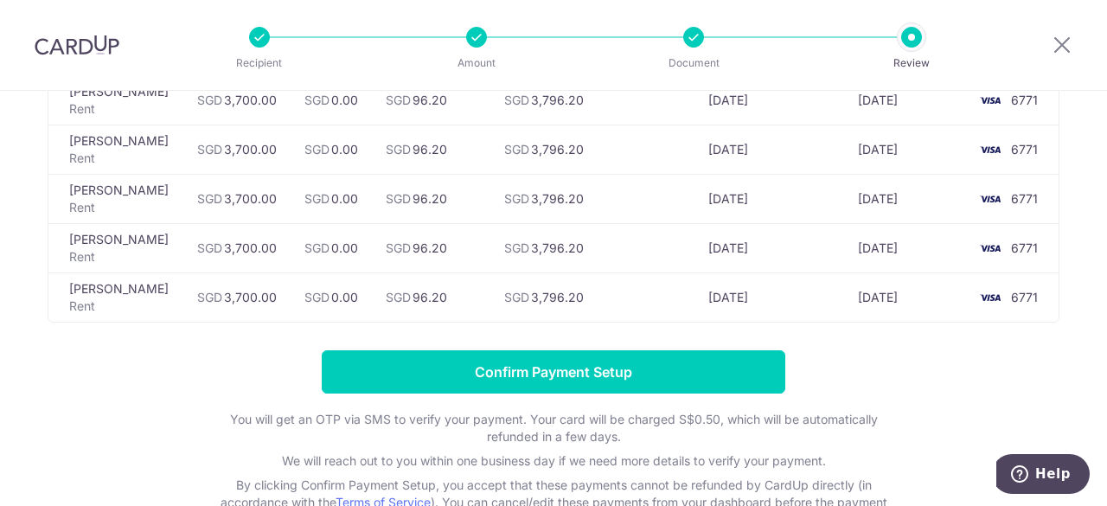
click at [657, 411] on p "You will get an OTP via SMS to verify your payment. Your card will be charged S…" at bounding box center [554, 428] width 692 height 35
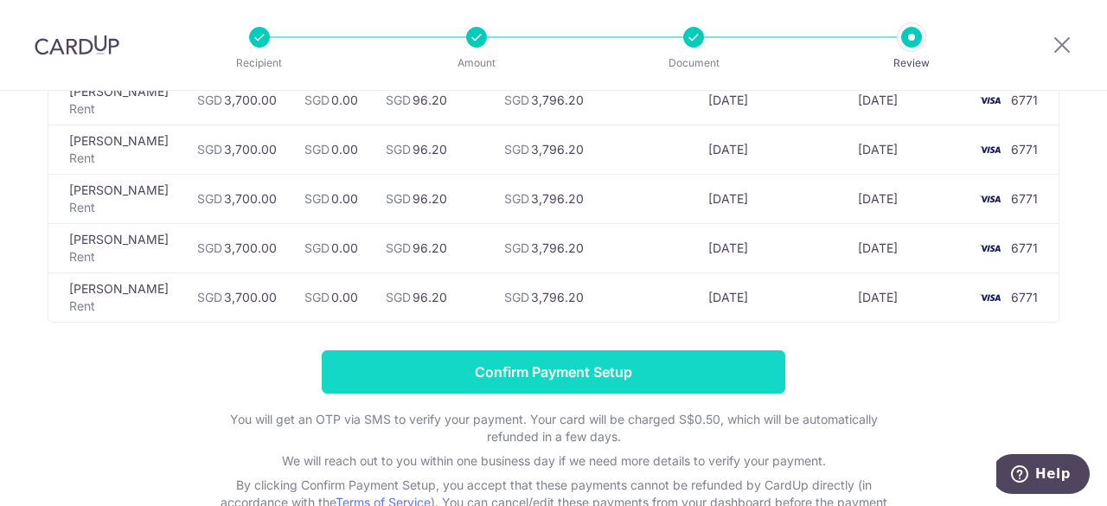
click at [602, 350] on input "Confirm Payment Setup" at bounding box center [554, 371] width 464 height 43
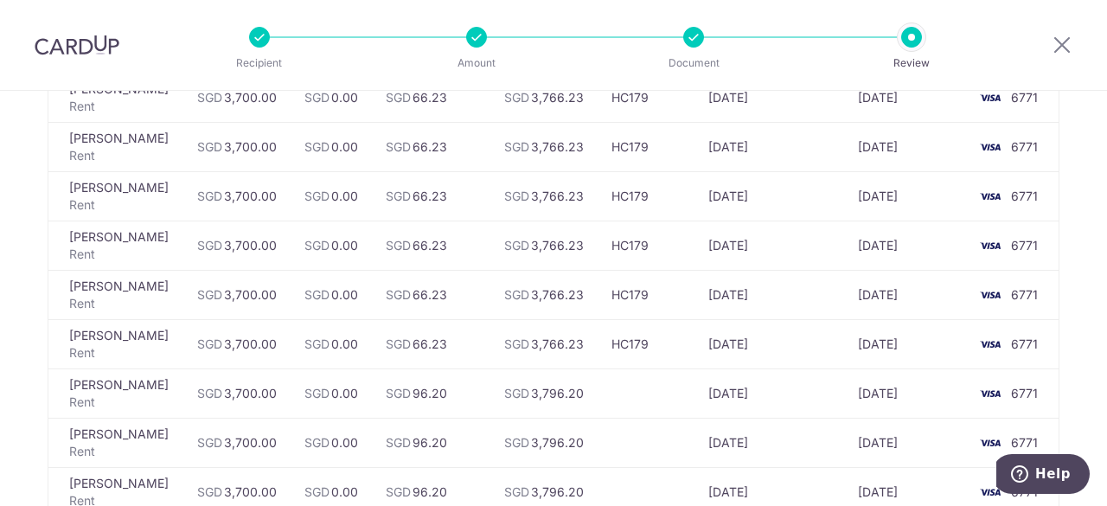
scroll to position [388, 0]
